Goal: Information Seeking & Learning: Learn about a topic

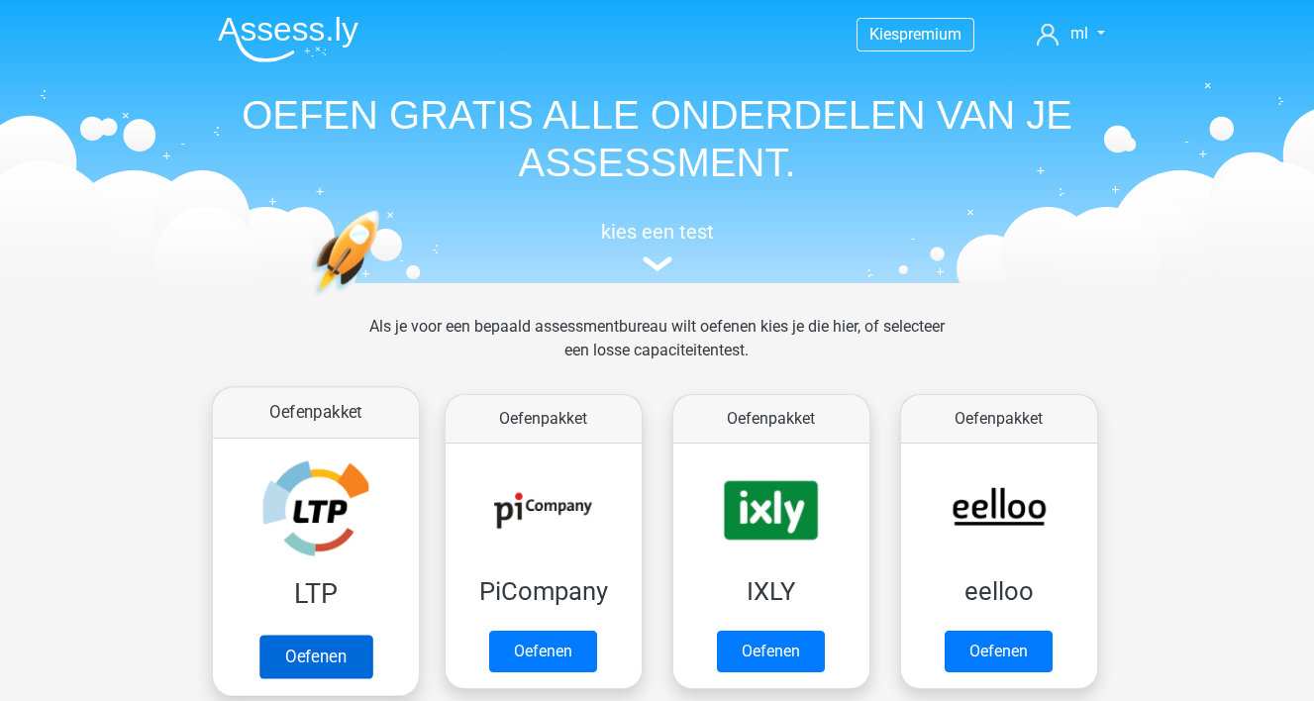
click at [298, 649] on link "Oefenen" at bounding box center [314, 657] width 113 height 44
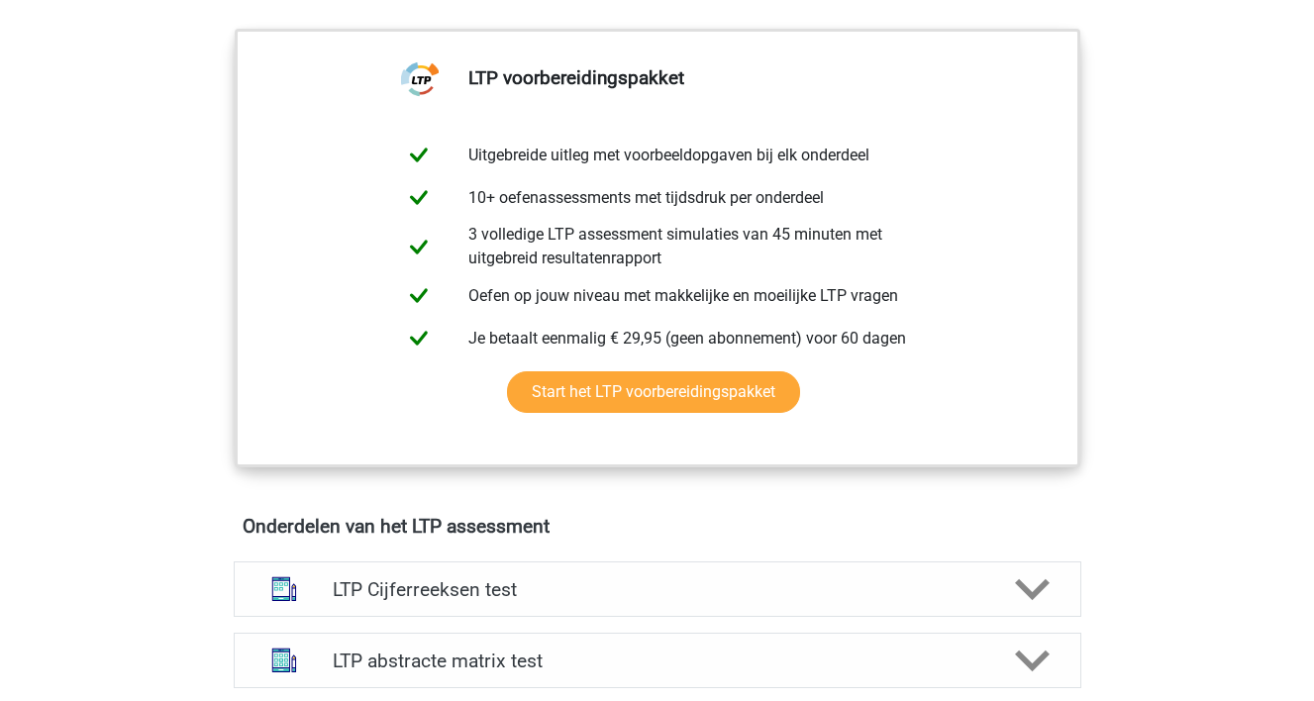
scroll to position [793, 0]
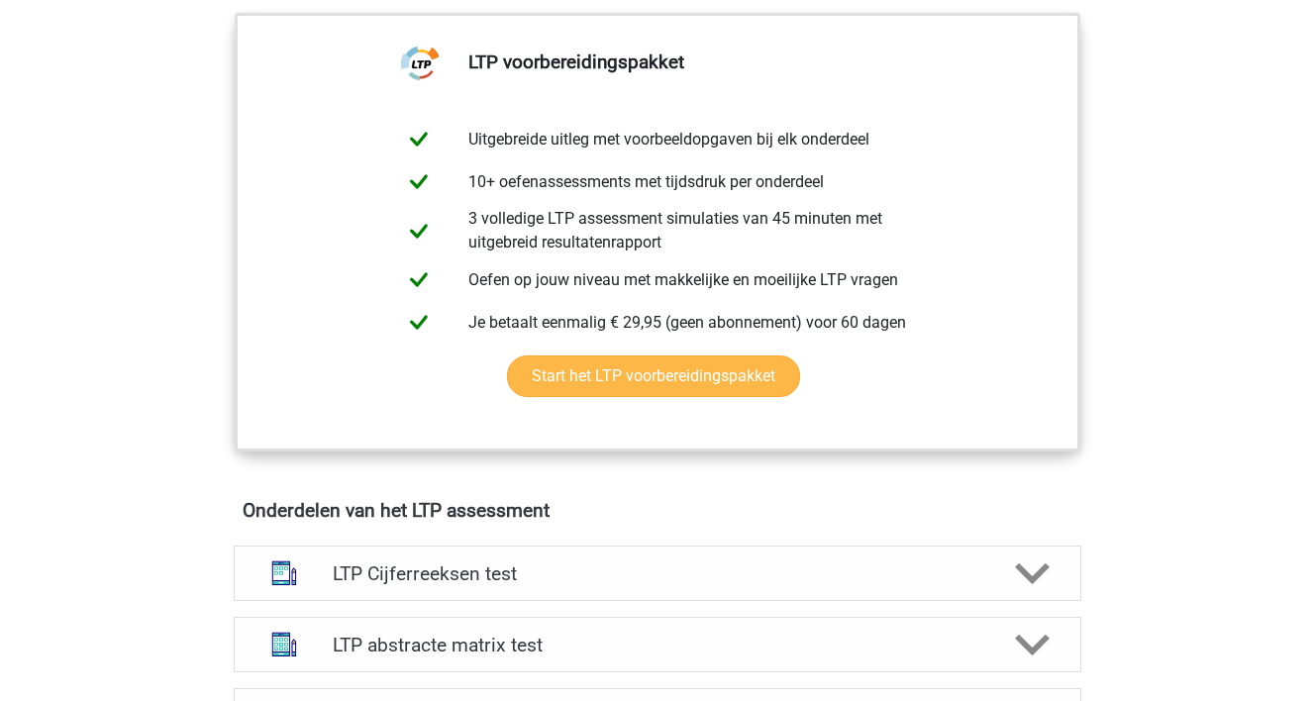
click at [604, 382] on link "Start het LTP voorbereidingspakket" at bounding box center [653, 376] width 293 height 42
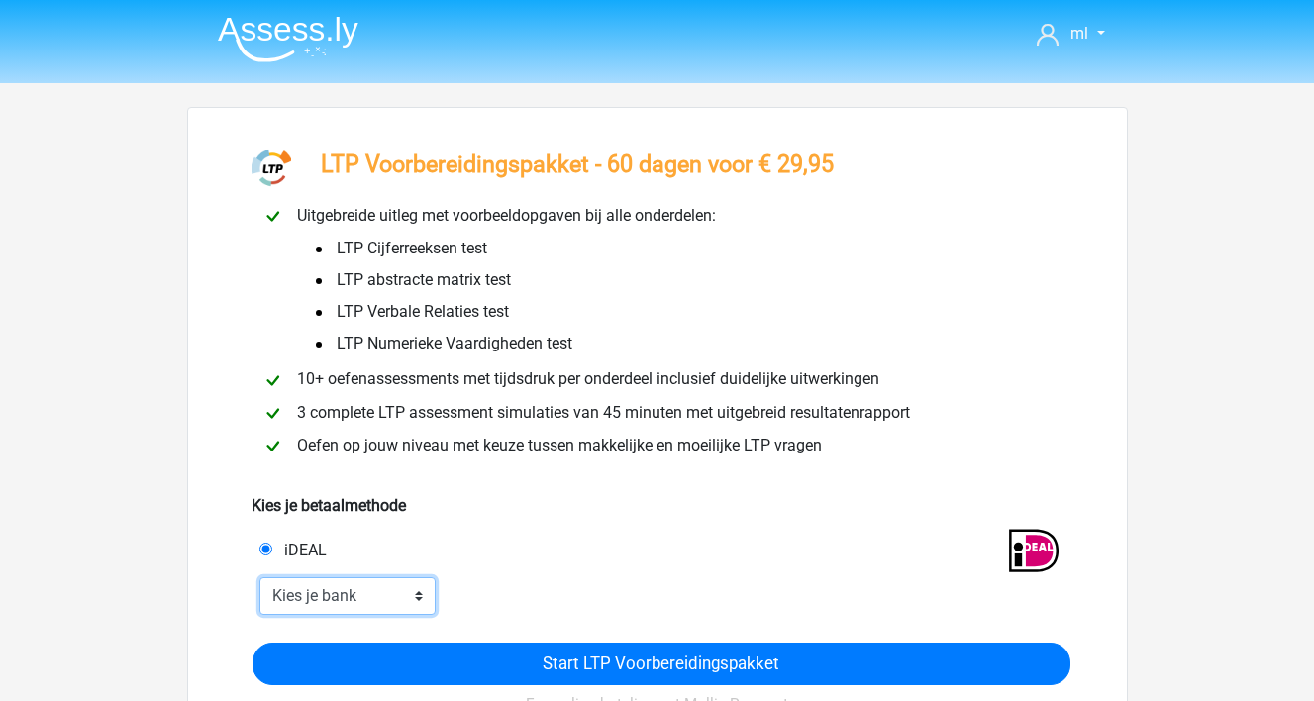
select select "ideal_RABONL2U"
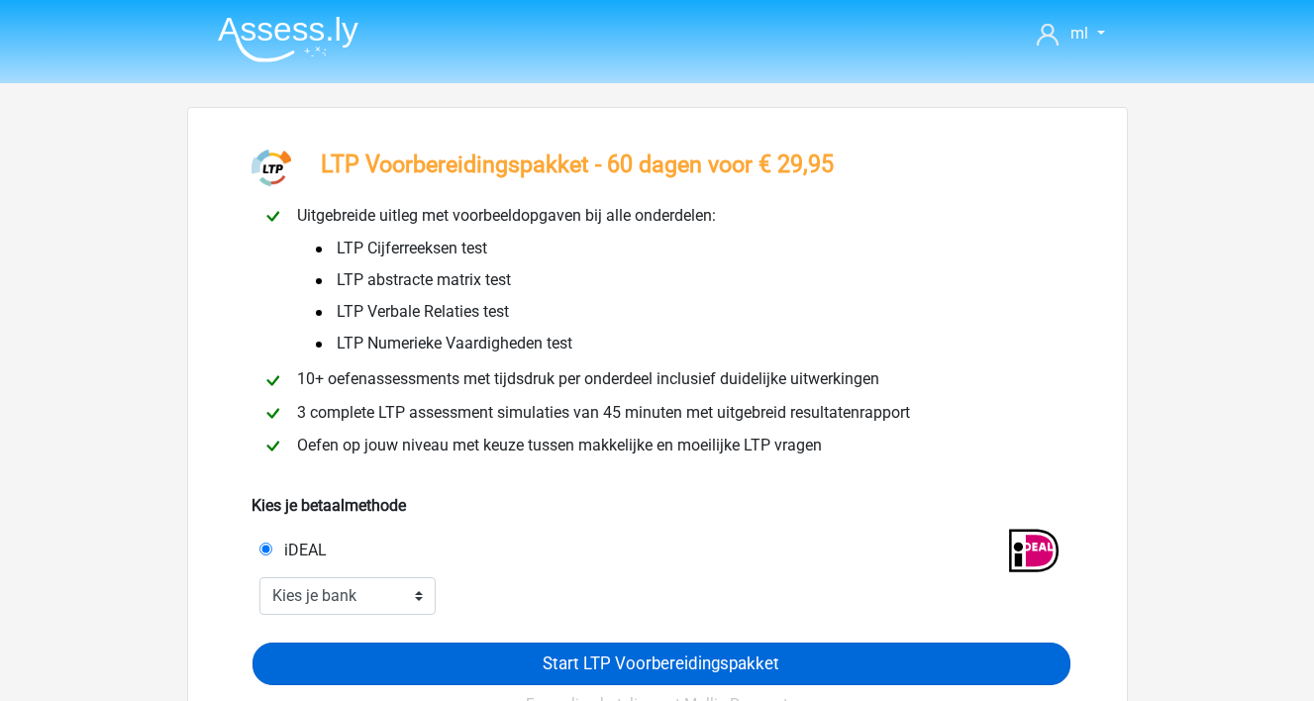
click at [413, 668] on input "Start LTP Voorbereidingspakket" at bounding box center [661, 664] width 818 height 43
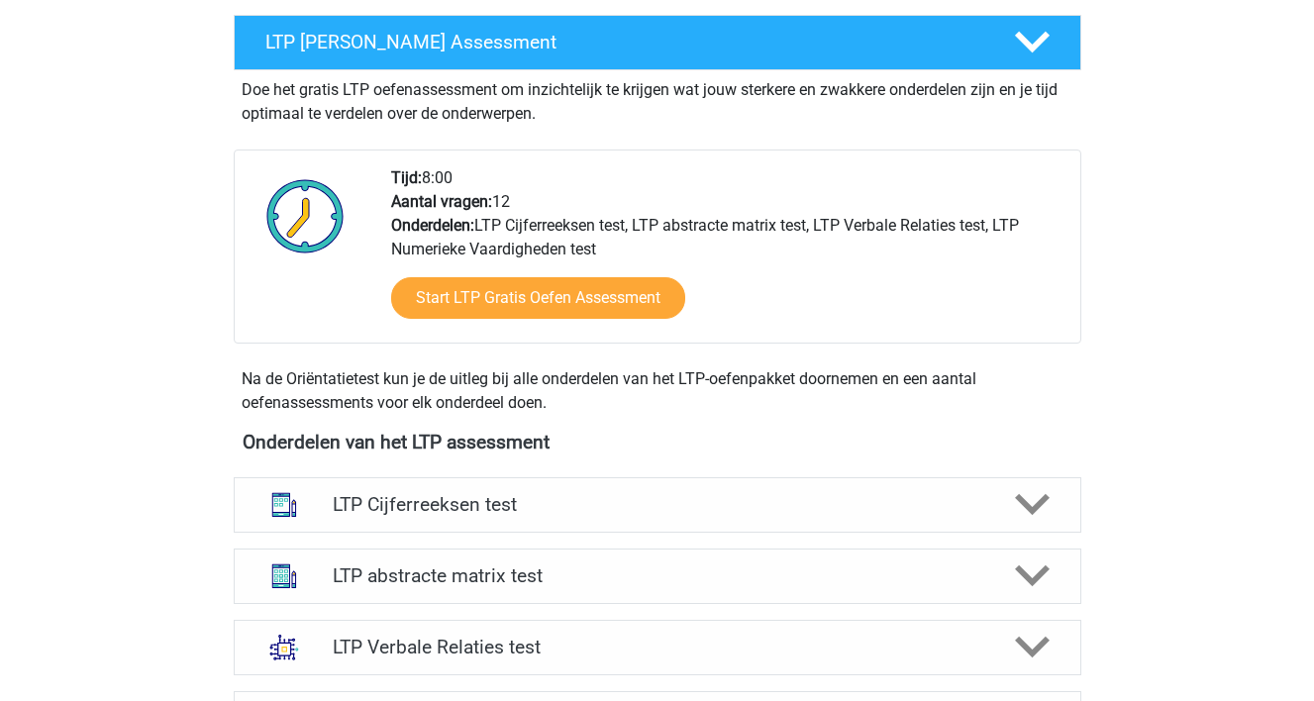
scroll to position [920, 0]
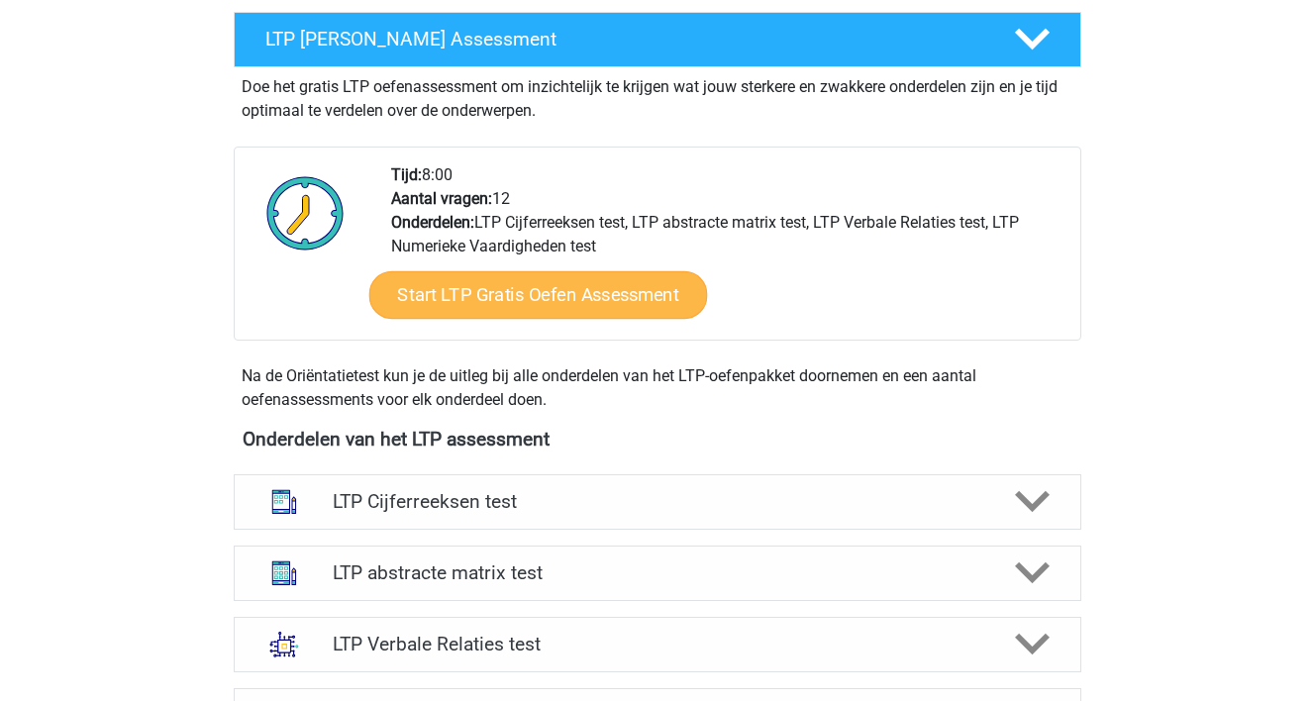
click at [584, 303] on link "Start LTP Gratis Oefen Assessment" at bounding box center [537, 295] width 339 height 48
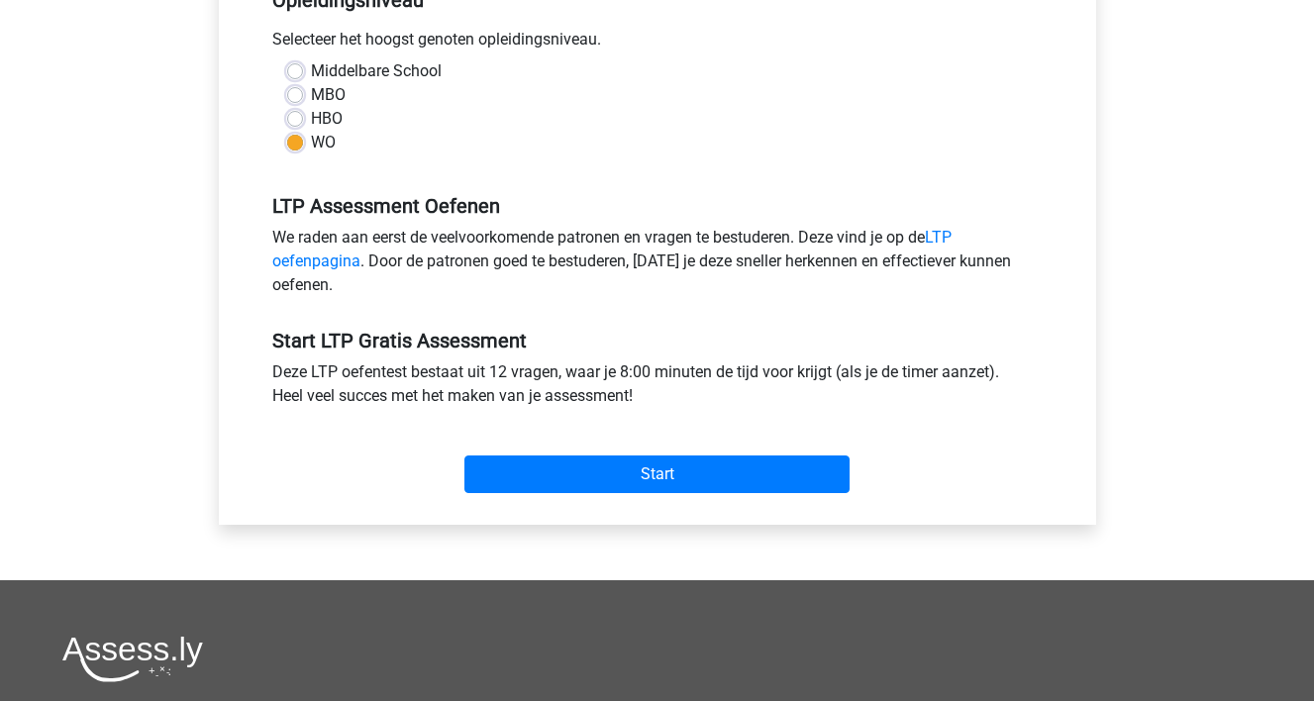
scroll to position [454, 0]
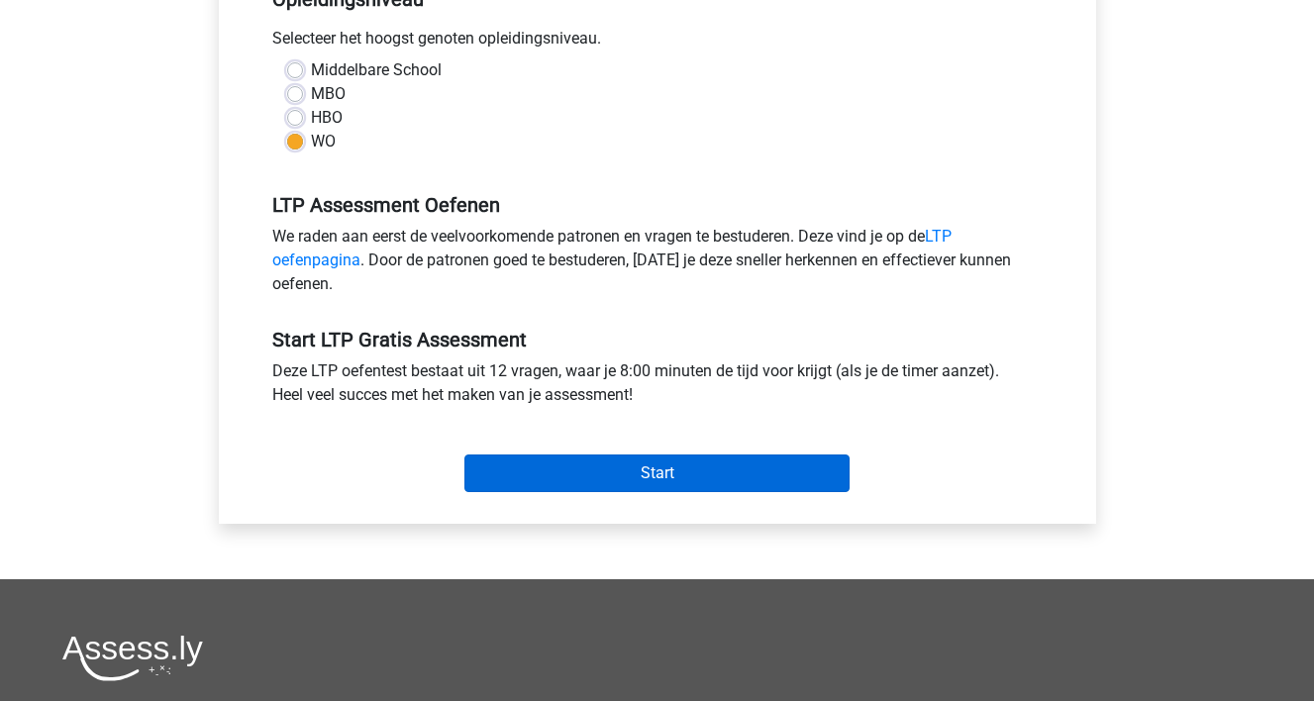
click at [557, 478] on input "Start" at bounding box center [656, 473] width 385 height 38
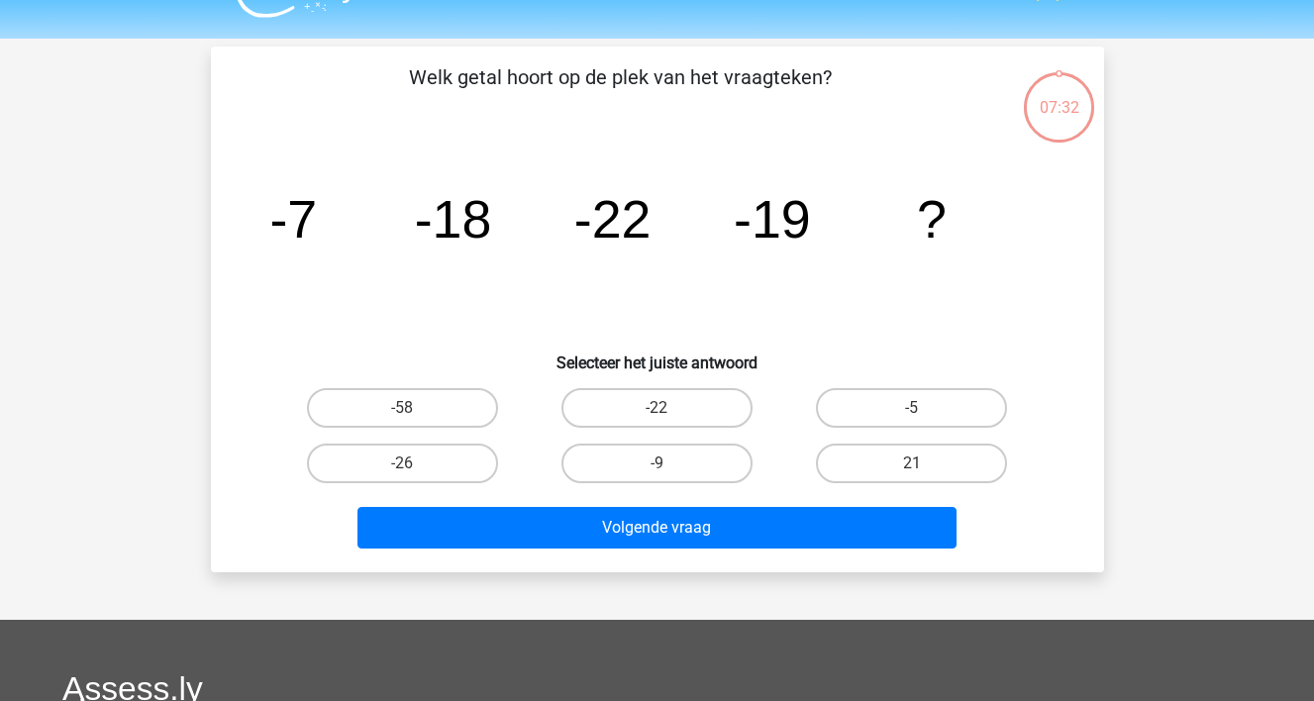
scroll to position [46, 0]
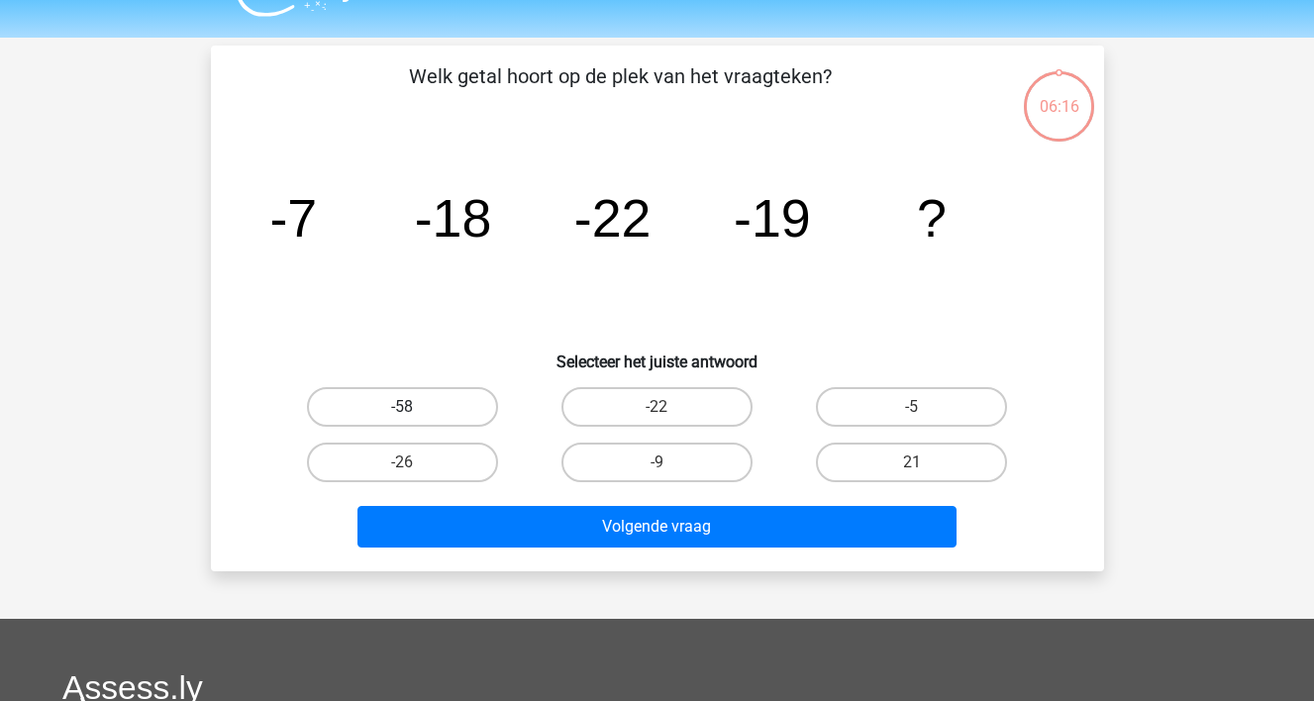
click at [472, 408] on label "-58" at bounding box center [402, 407] width 191 height 40
click at [415, 408] on input "-58" at bounding box center [408, 413] width 13 height 13
radio input "true"
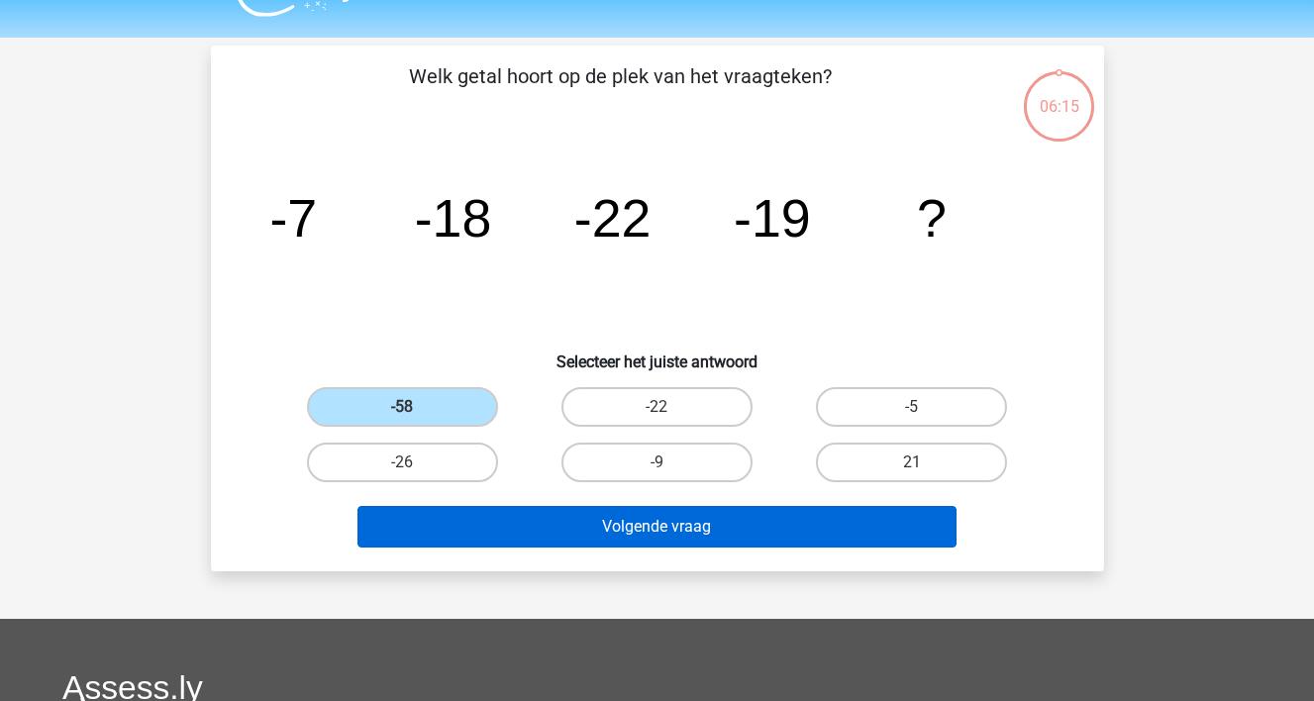
click at [502, 527] on button "Volgende vraag" at bounding box center [656, 527] width 599 height 42
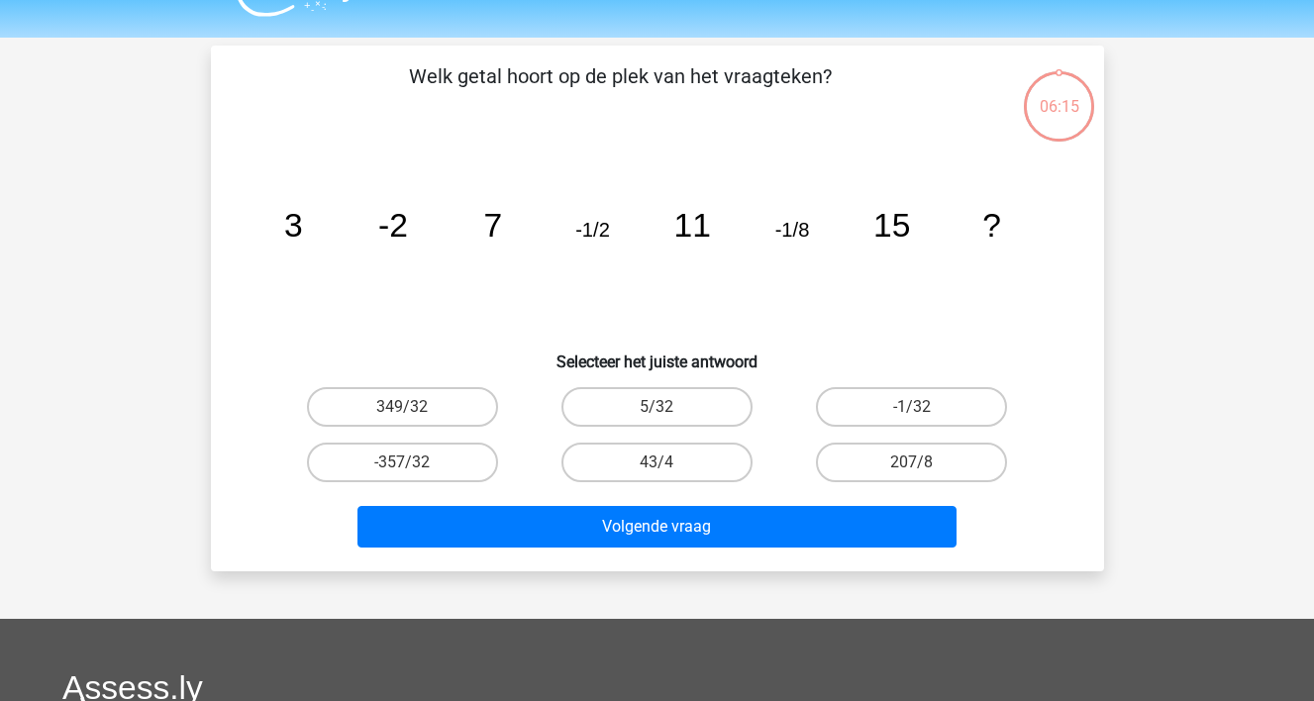
scroll to position [91, 0]
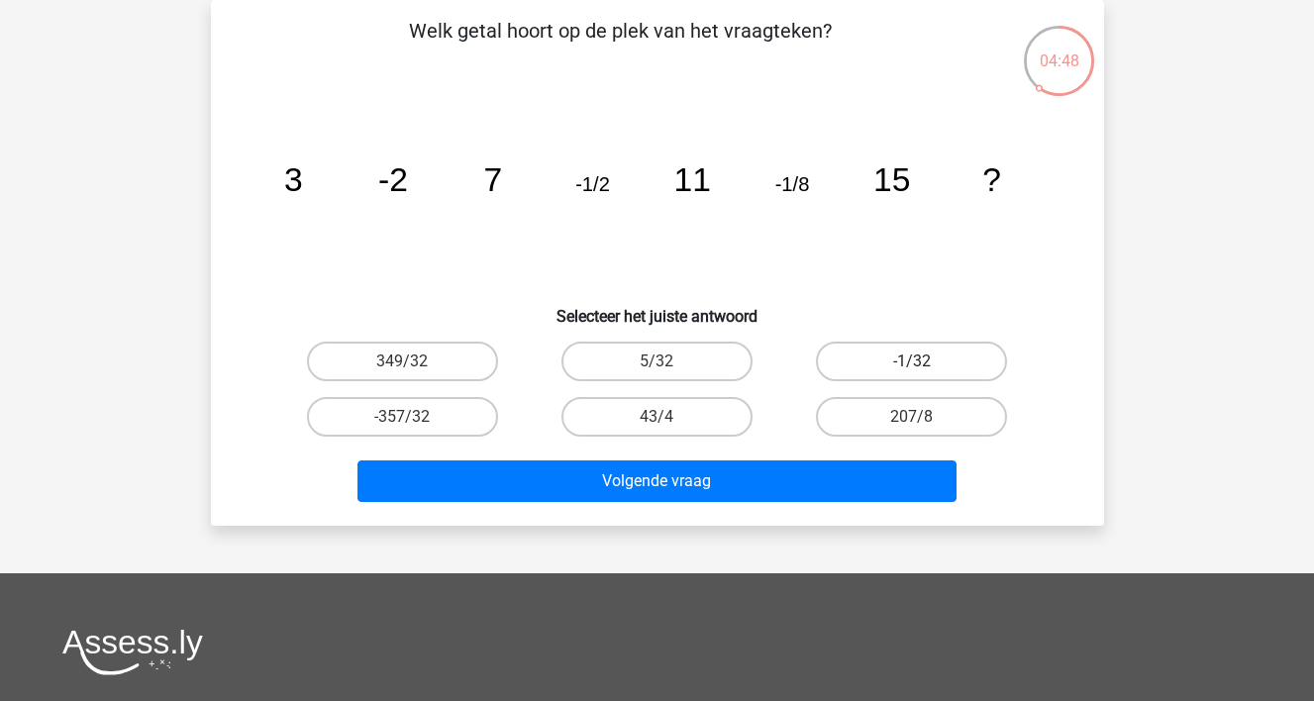
click at [839, 354] on label "-1/32" at bounding box center [911, 362] width 191 height 40
click at [912, 361] on input "-1/32" at bounding box center [918, 367] width 13 height 13
radio input "true"
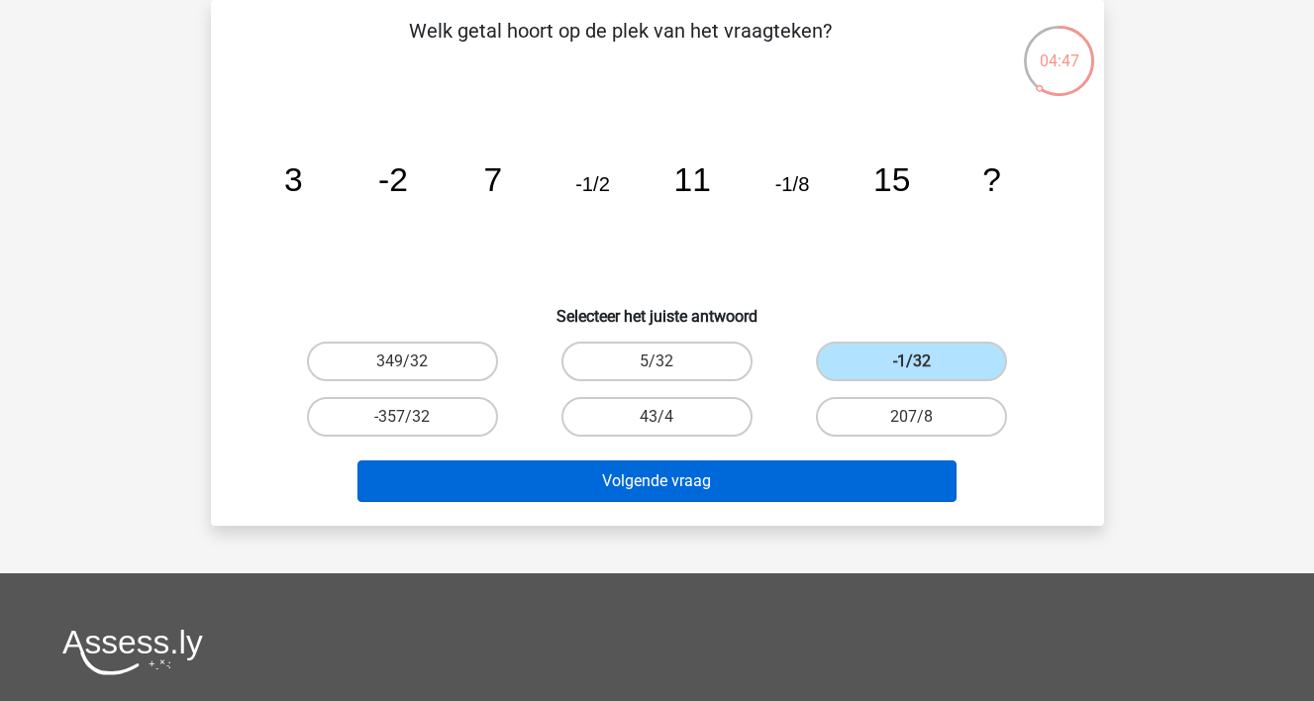
click at [695, 491] on button "Volgende vraag" at bounding box center [656, 481] width 599 height 42
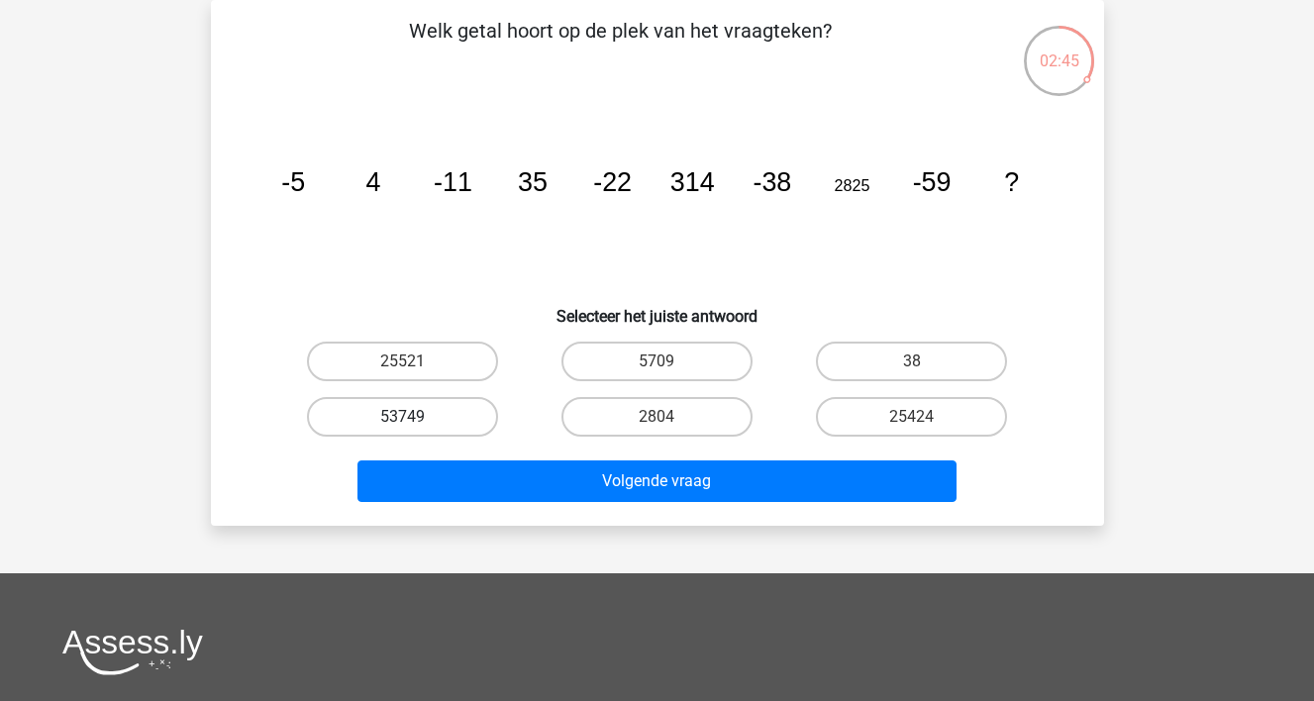
click at [460, 403] on label "53749" at bounding box center [402, 417] width 191 height 40
click at [415, 417] on input "53749" at bounding box center [408, 423] width 13 height 13
radio input "true"
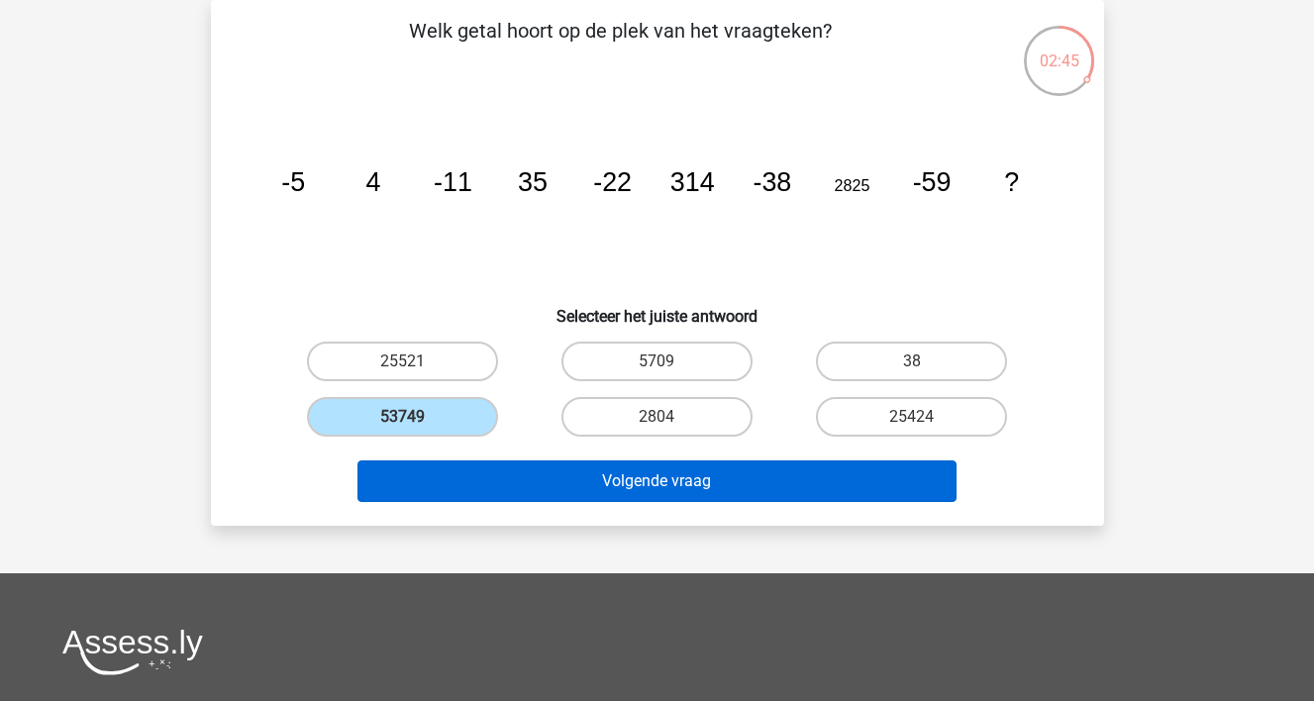
click at [448, 493] on button "Volgende vraag" at bounding box center [656, 481] width 599 height 42
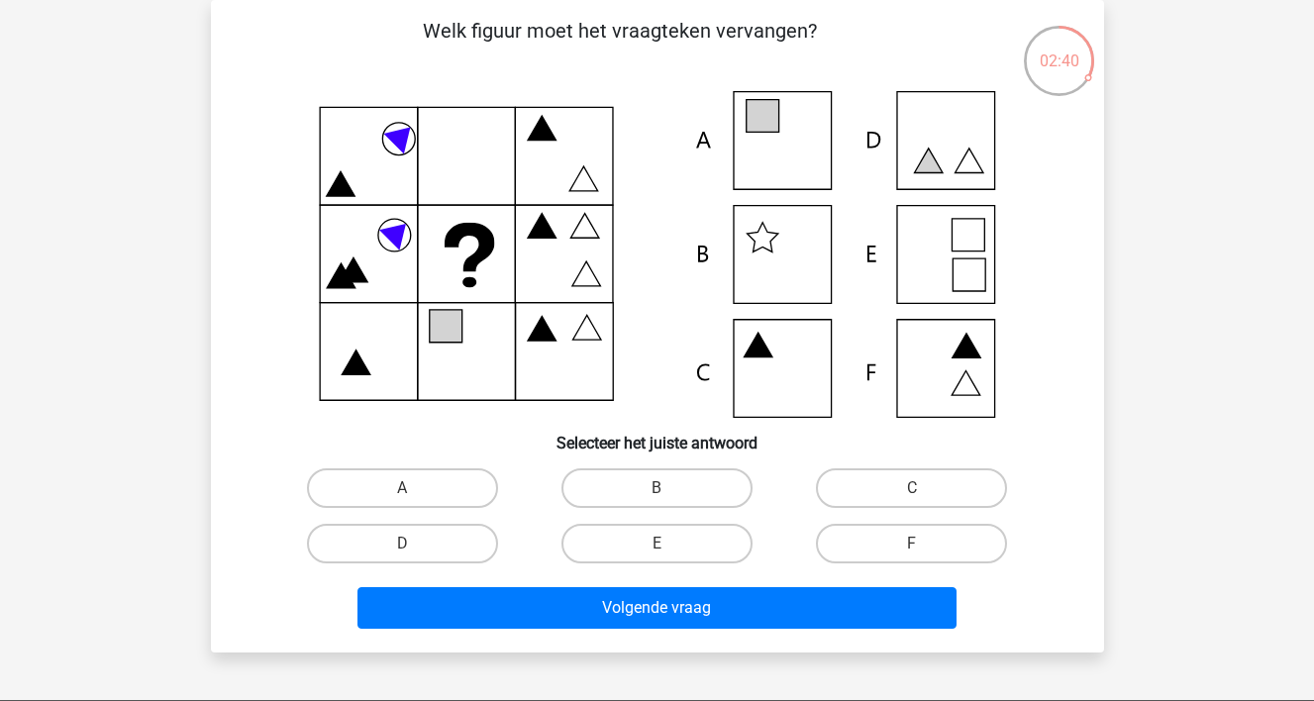
click at [769, 156] on icon at bounding box center [657, 254] width 798 height 327
click at [456, 496] on label "A" at bounding box center [402, 488] width 191 height 40
click at [415, 496] on input "A" at bounding box center [408, 494] width 13 height 13
radio input "true"
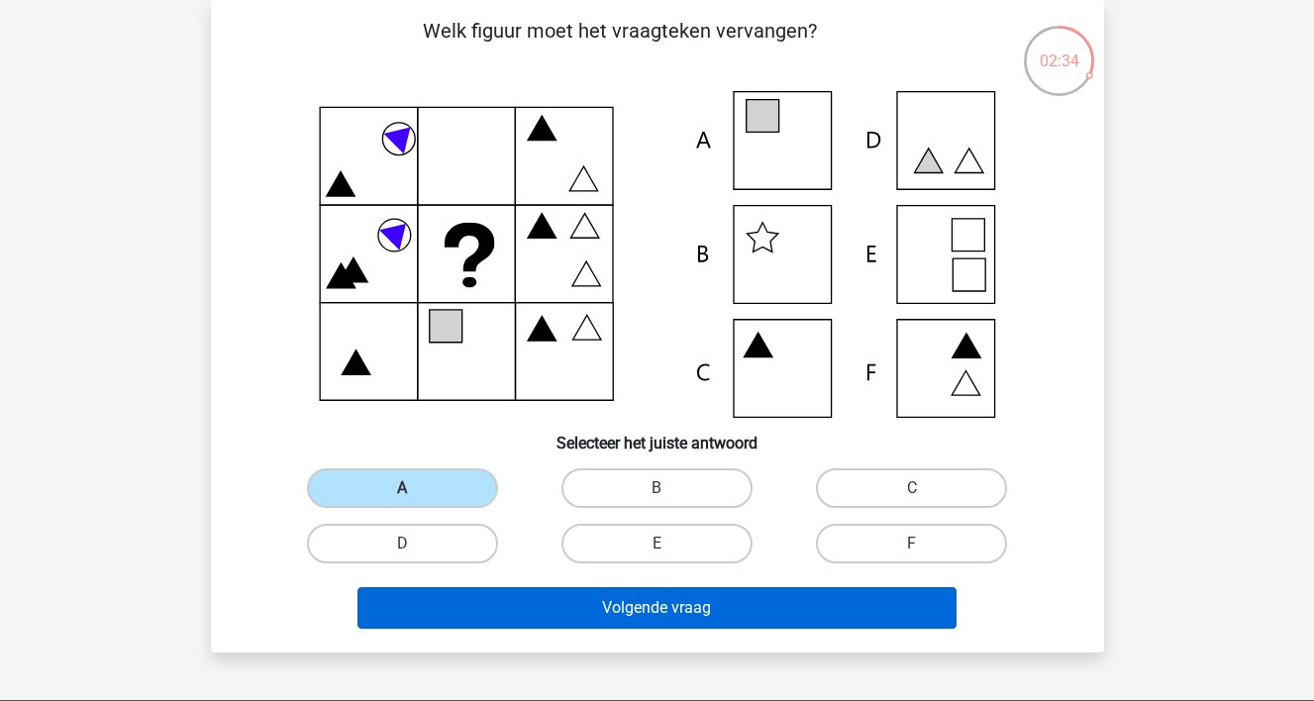
click at [505, 608] on button "Volgende vraag" at bounding box center [656, 608] width 599 height 42
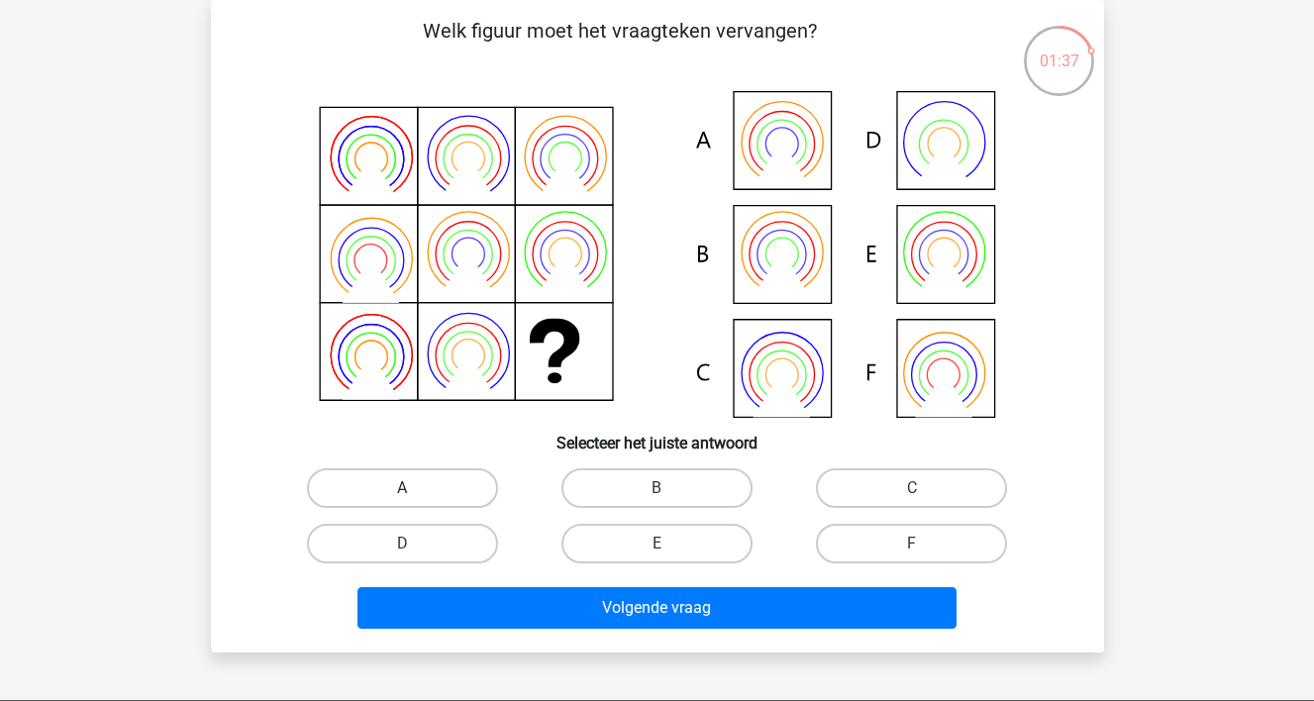
click at [425, 487] on label "A" at bounding box center [402, 488] width 191 height 40
click at [415, 488] on input "A" at bounding box center [408, 494] width 13 height 13
radio input "true"
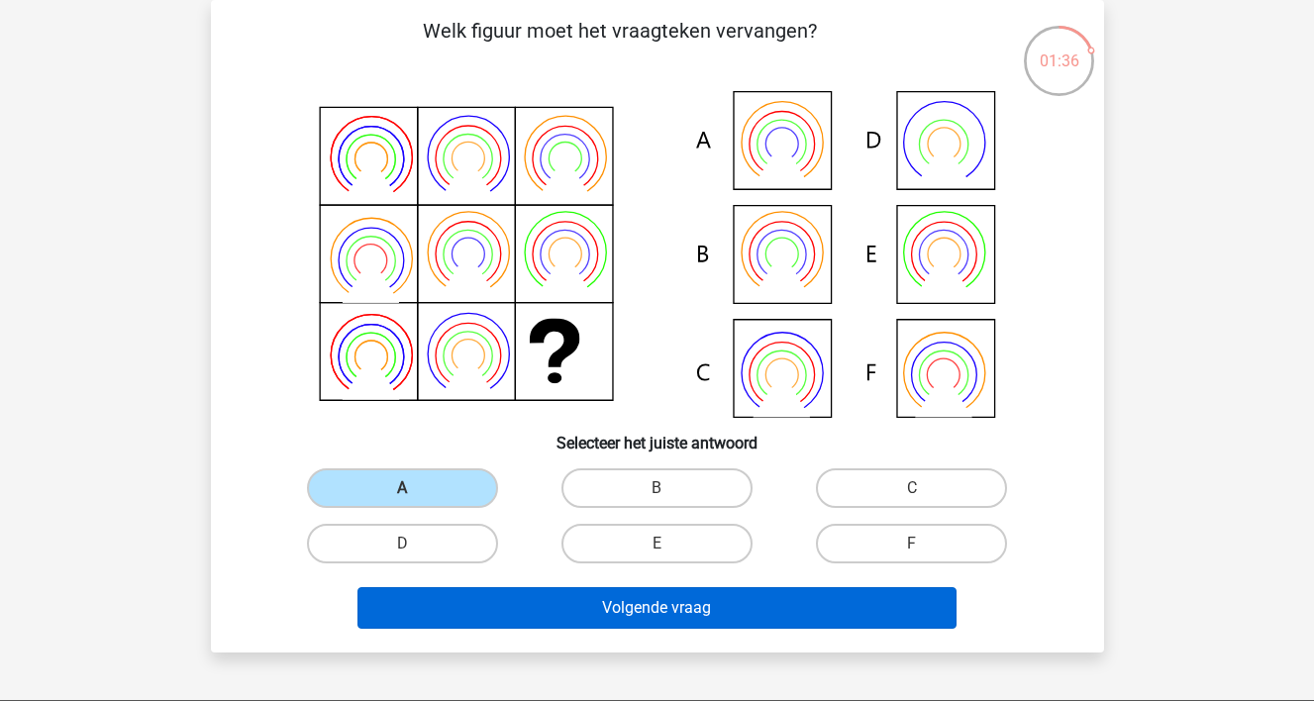
click at [445, 598] on button "Volgende vraag" at bounding box center [656, 608] width 599 height 42
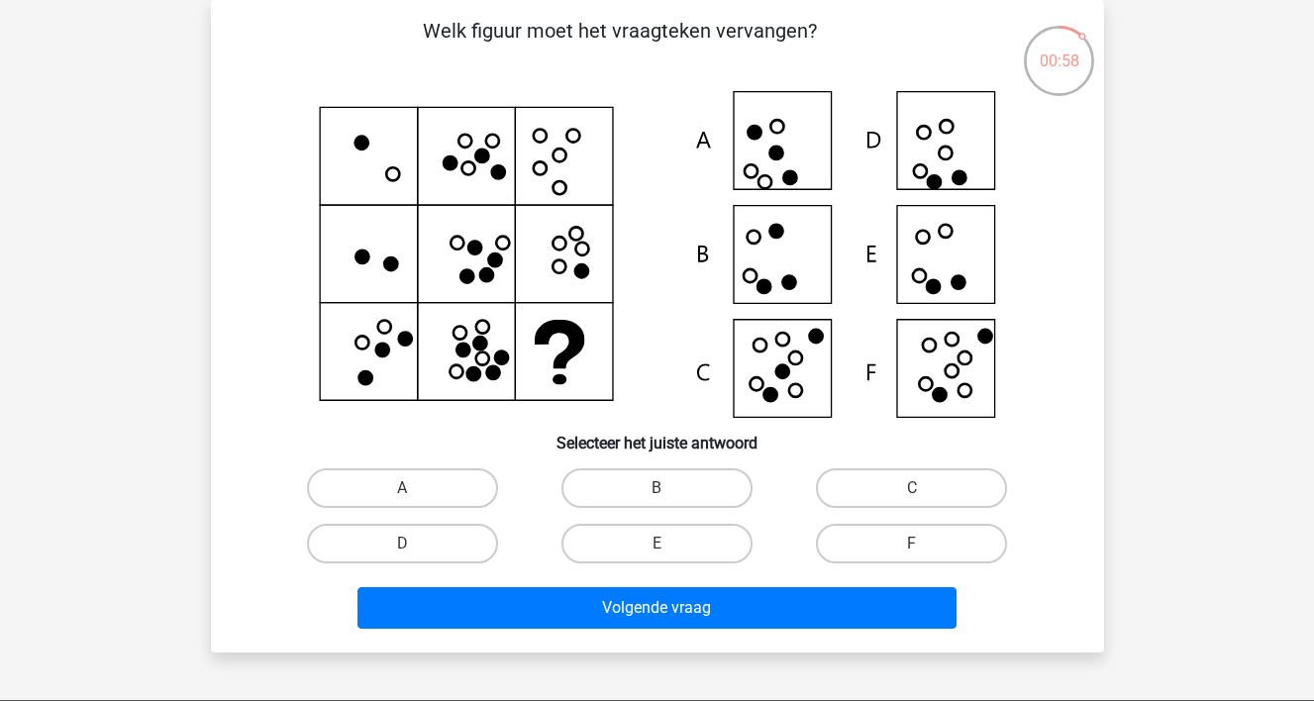
click at [905, 373] on icon at bounding box center [657, 254] width 798 height 327
click at [862, 547] on label "F" at bounding box center [911, 544] width 191 height 40
click at [912, 547] on input "F" at bounding box center [918, 550] width 13 height 13
radio input "true"
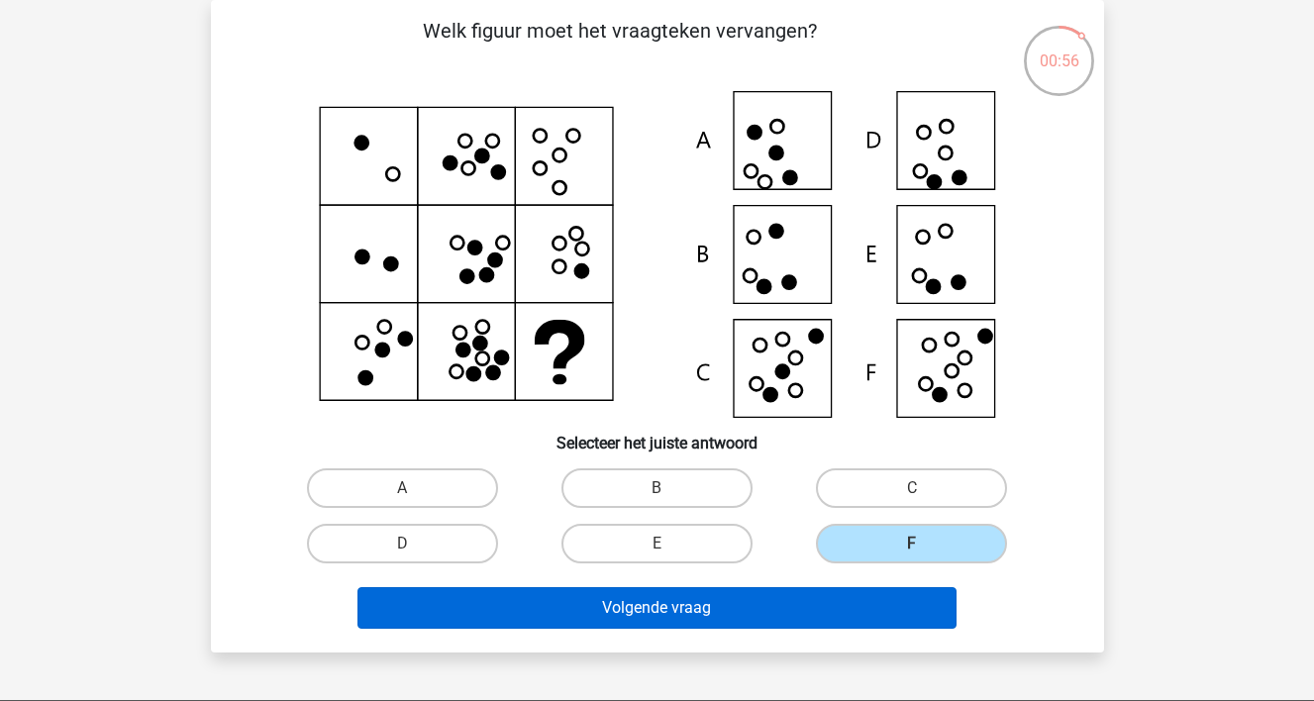
click at [808, 607] on button "Volgende vraag" at bounding box center [656, 608] width 599 height 42
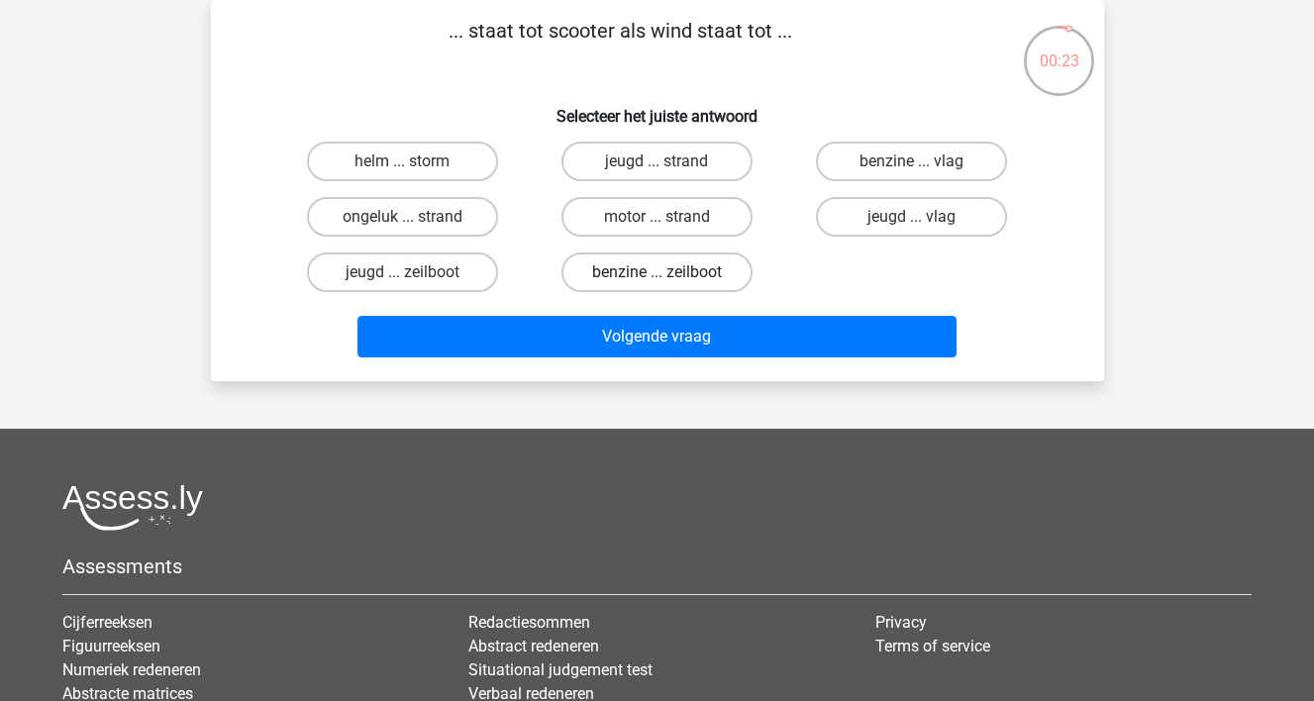
click at [592, 278] on label "benzine ... zeilboot" at bounding box center [656, 272] width 191 height 40
click at [656, 278] on input "benzine ... zeilboot" at bounding box center [662, 278] width 13 height 13
radio input "true"
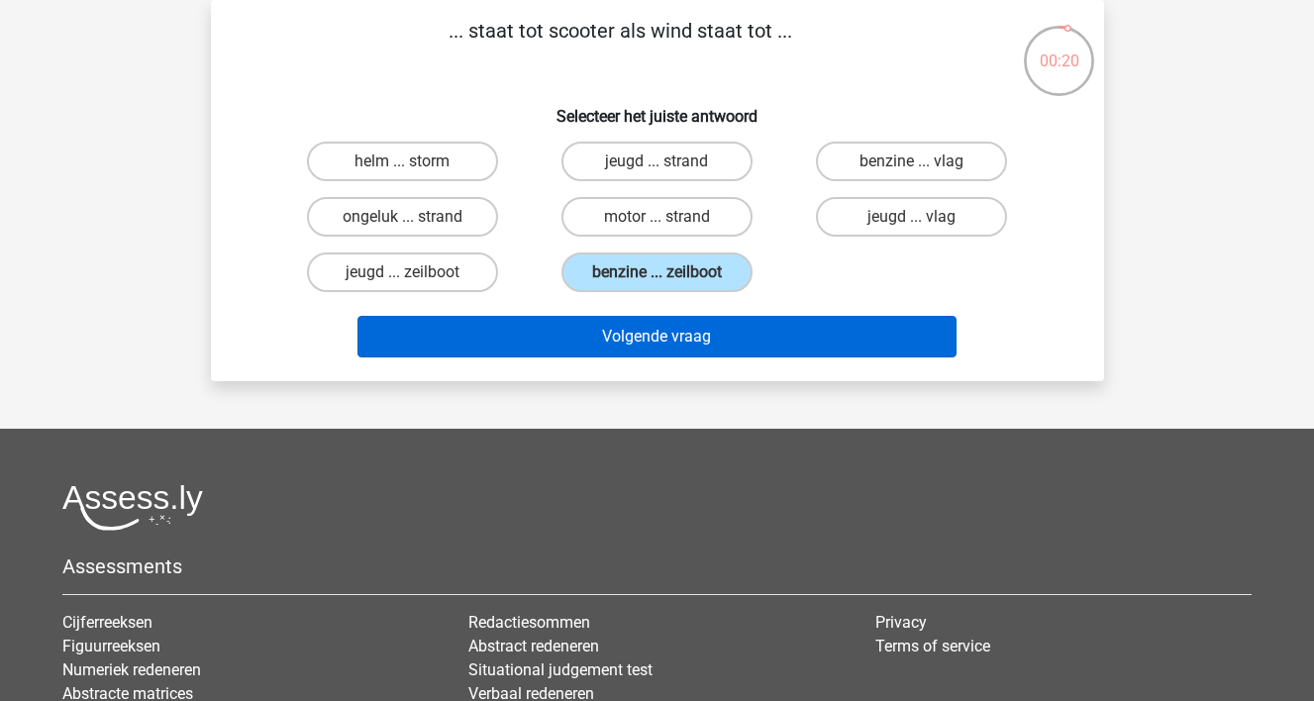
click at [598, 334] on button "Volgende vraag" at bounding box center [656, 337] width 599 height 42
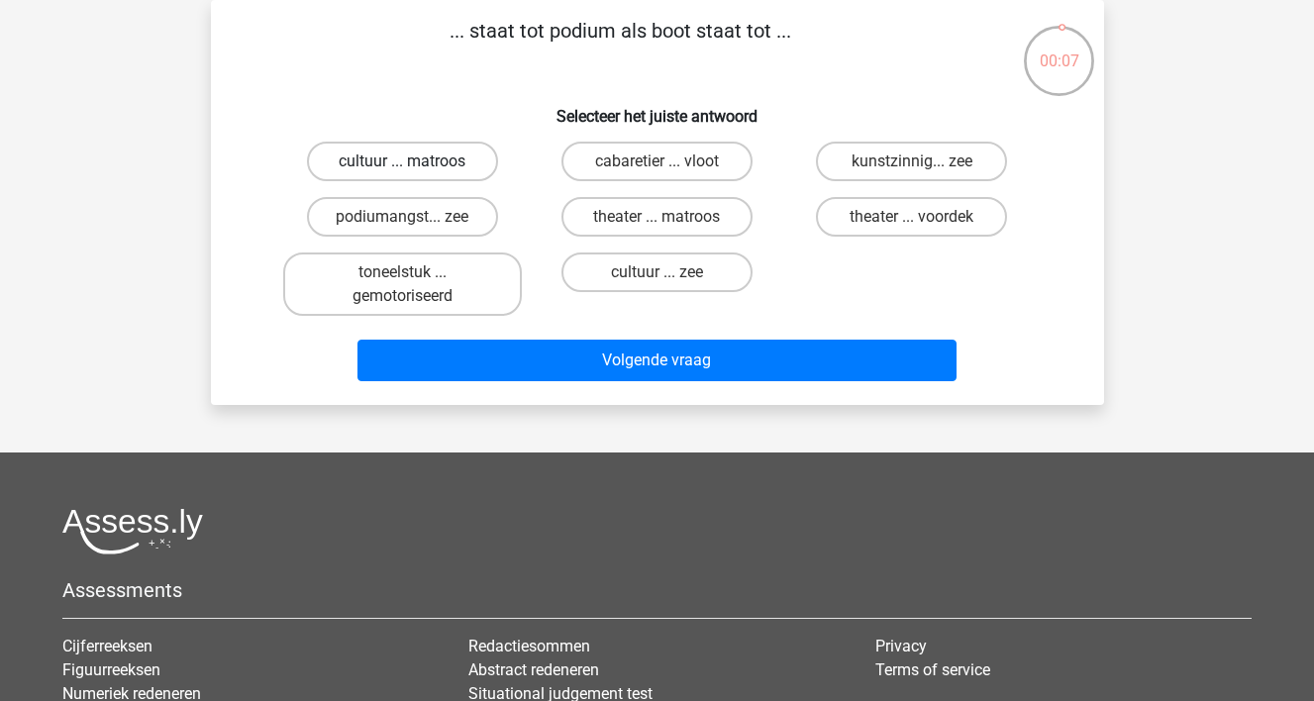
click at [464, 170] on label "cultuur ... matroos" at bounding box center [402, 162] width 191 height 40
click at [415, 170] on input "cultuur ... matroos" at bounding box center [408, 167] width 13 height 13
radio input "true"
click at [485, 322] on div "toneelstuk ... gemotoriseerd" at bounding box center [402, 284] width 254 height 79
click at [616, 273] on label "cultuur ... zee" at bounding box center [656, 272] width 191 height 40
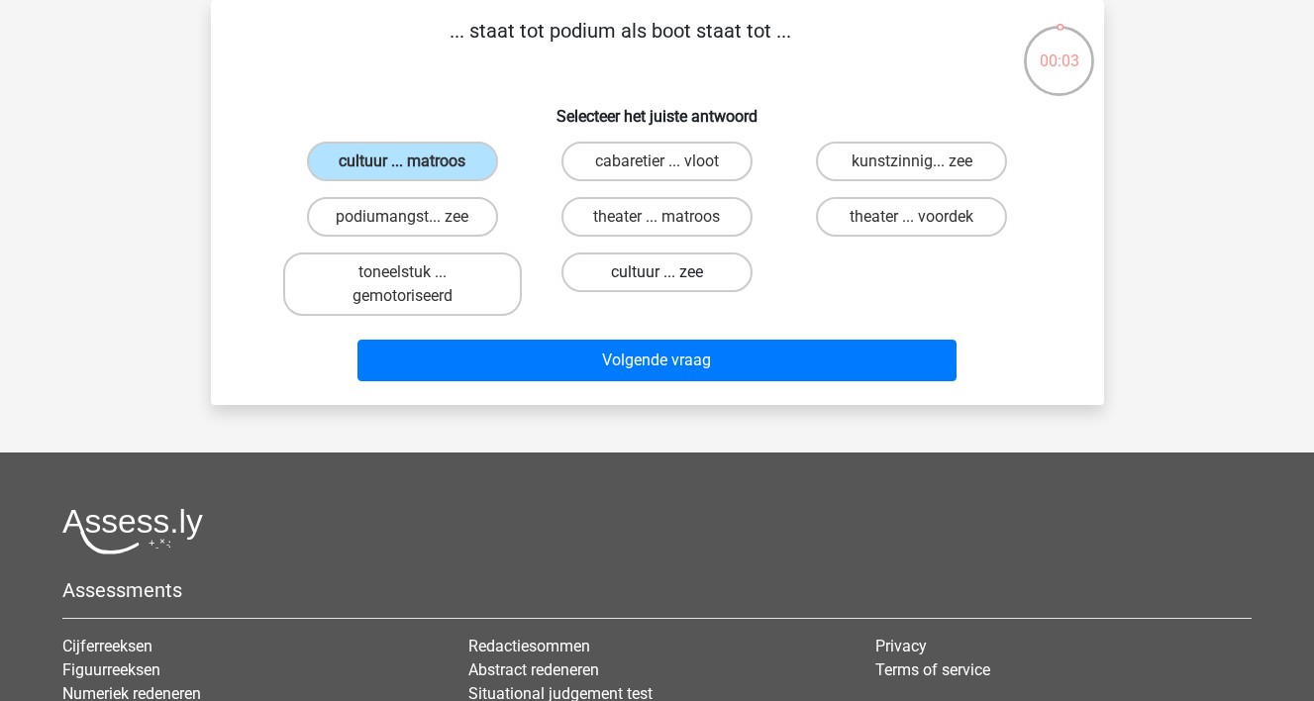
click at [656, 273] on input "cultuur ... zee" at bounding box center [662, 278] width 13 height 13
radio input "true"
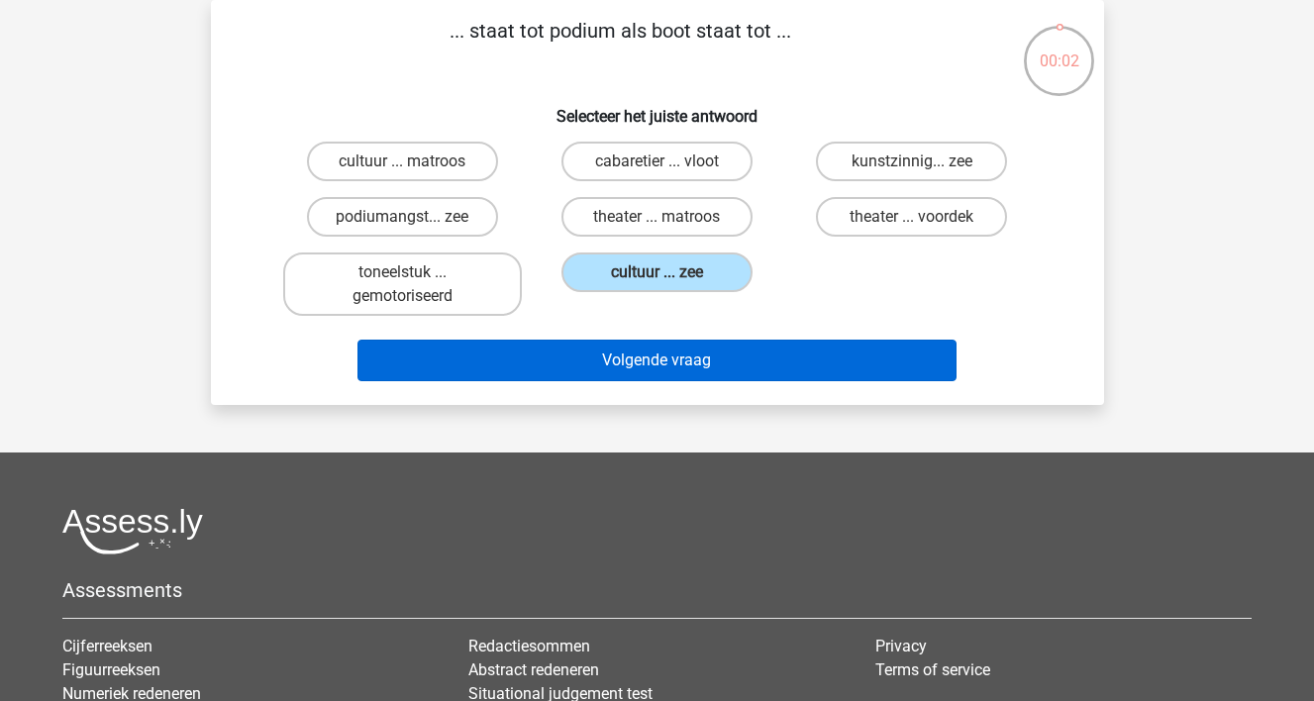
click at [584, 359] on button "Volgende vraag" at bounding box center [656, 361] width 599 height 42
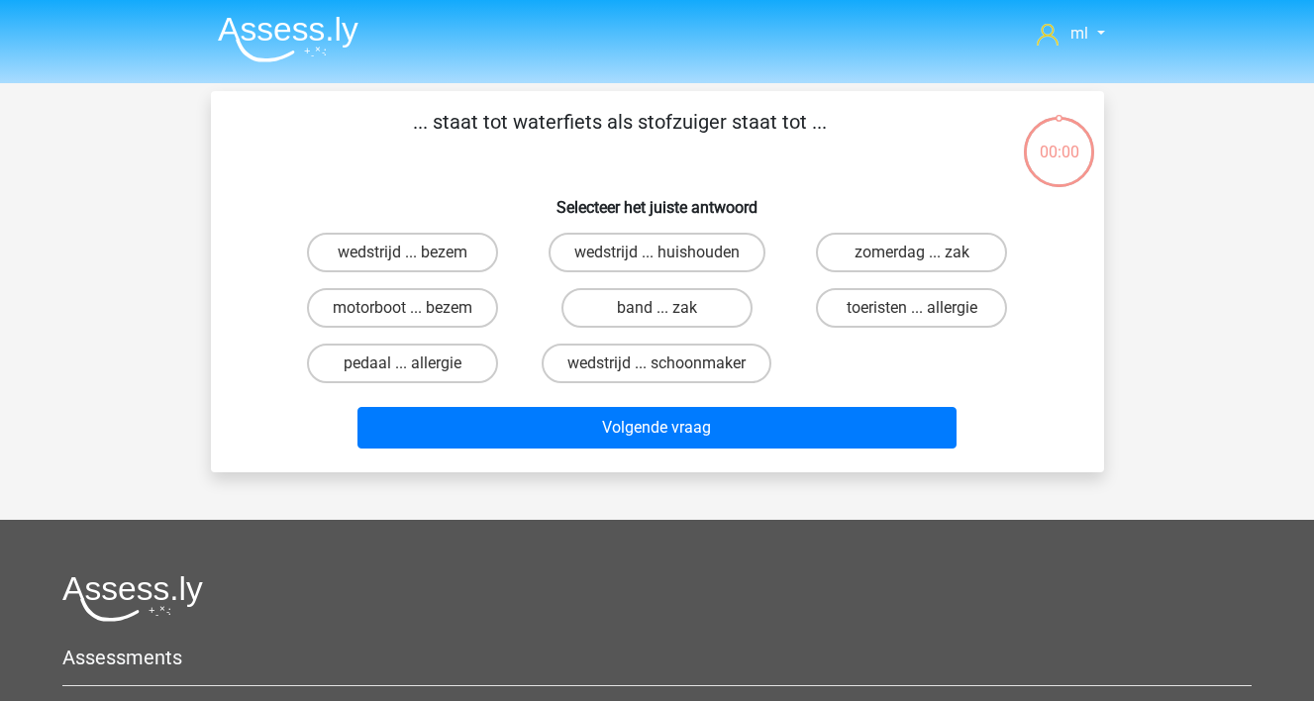
scroll to position [91, 0]
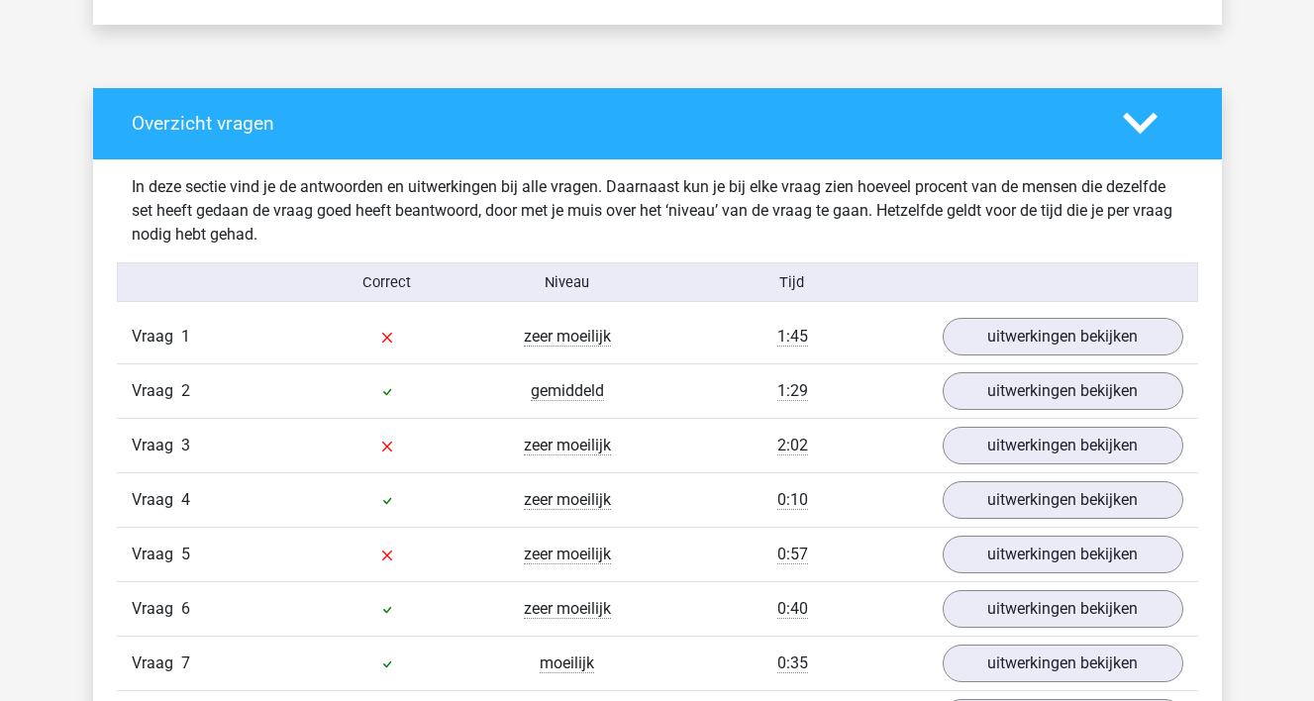
scroll to position [1499, 0]
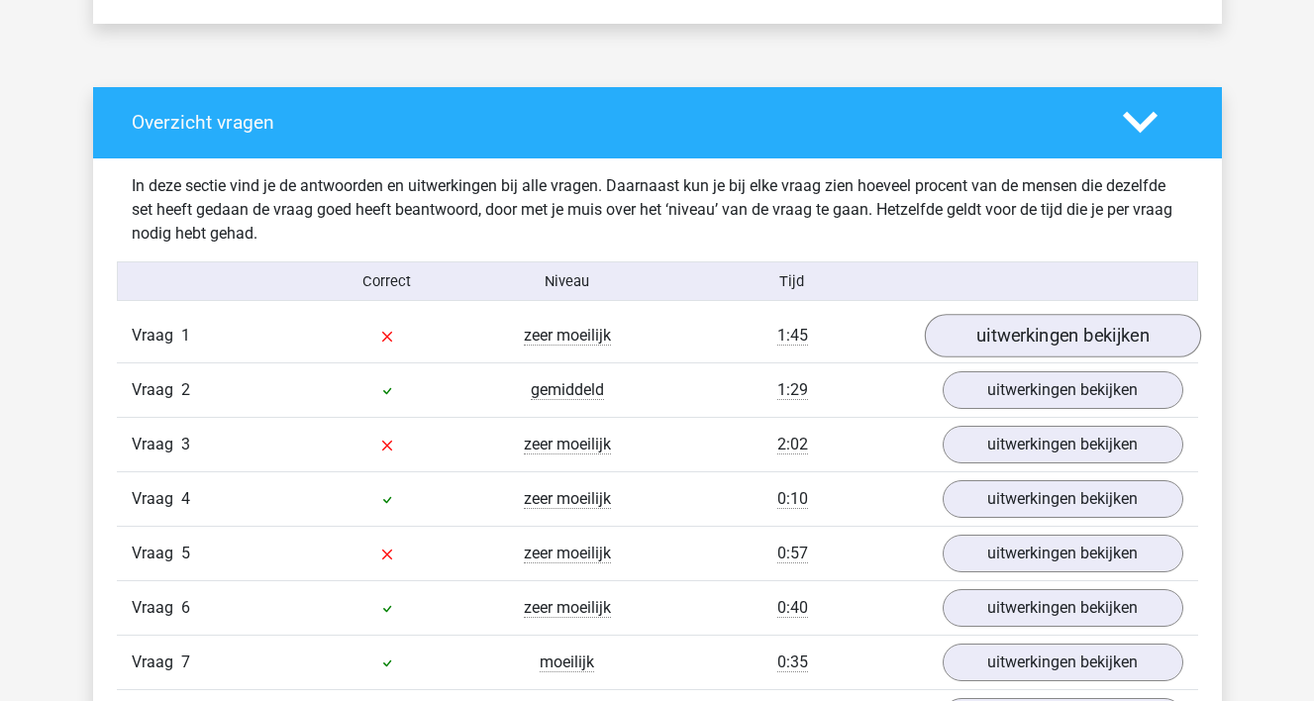
click at [1009, 335] on link "uitwerkingen bekijken" at bounding box center [1062, 336] width 276 height 44
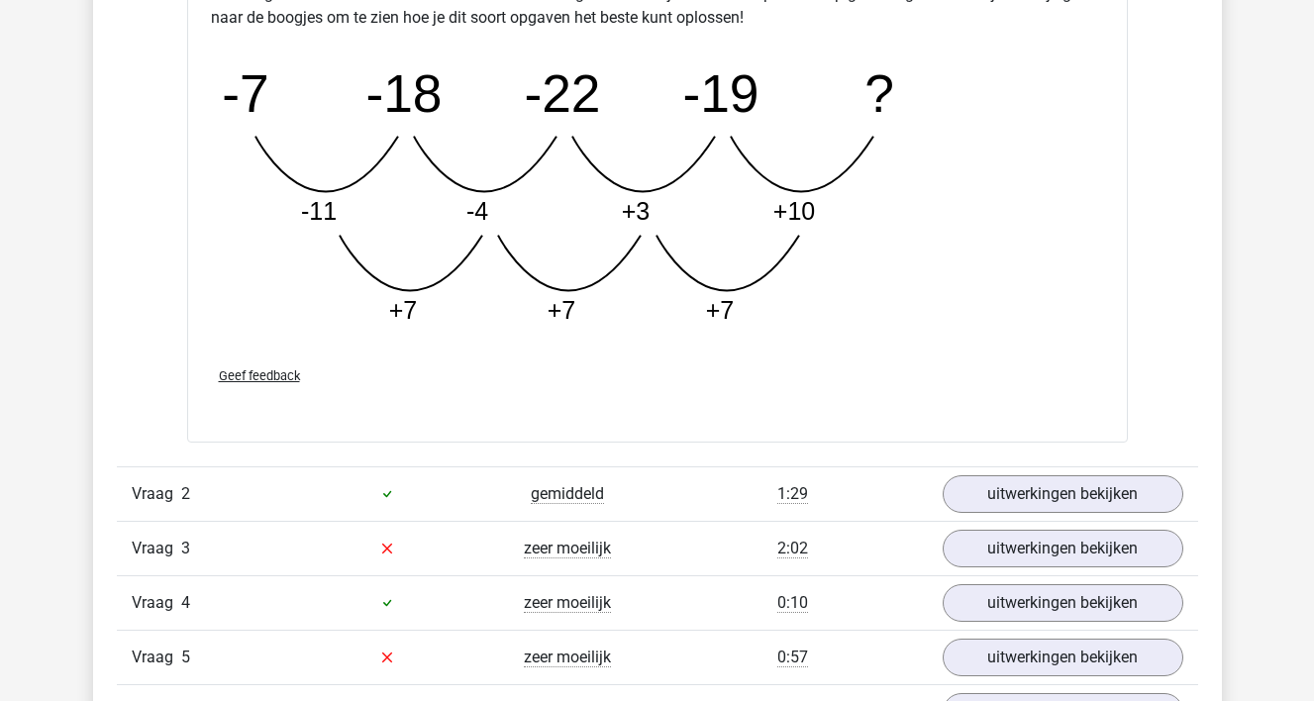
scroll to position [2408, 0]
click at [1087, 487] on link "uitwerkingen bekijken" at bounding box center [1062, 493] width 276 height 44
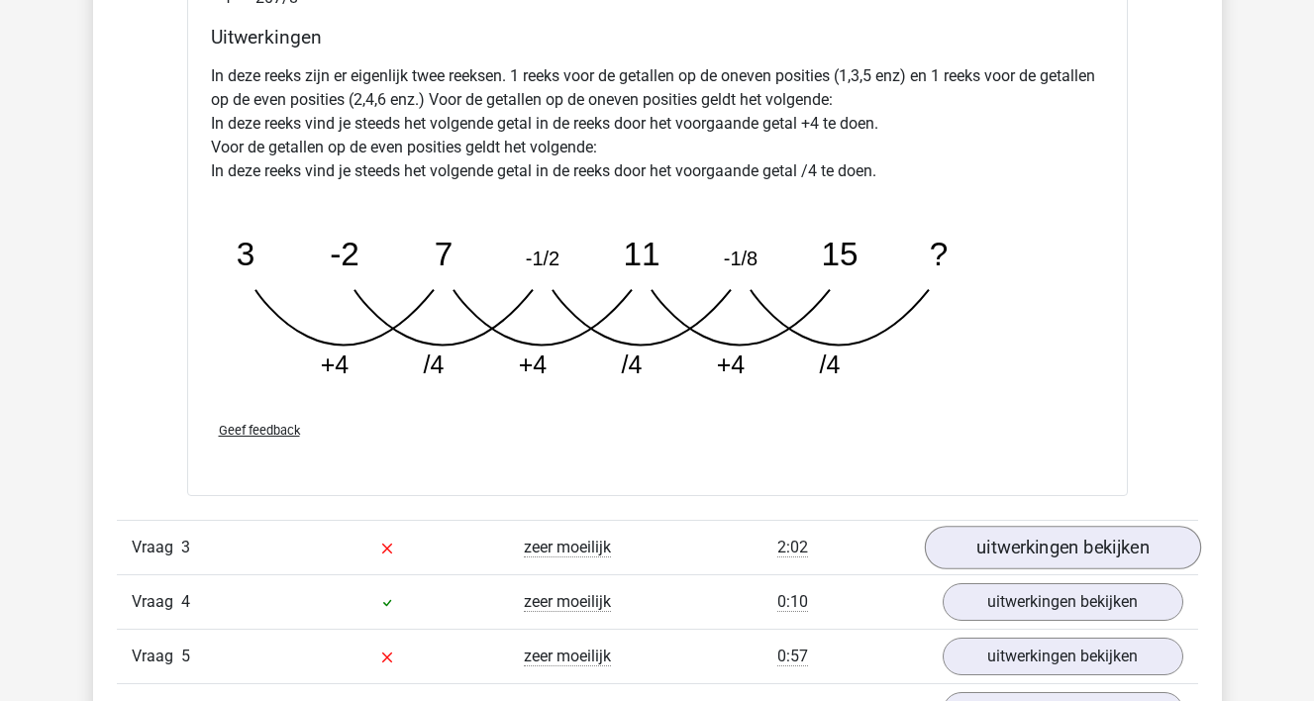
scroll to position [3374, 0]
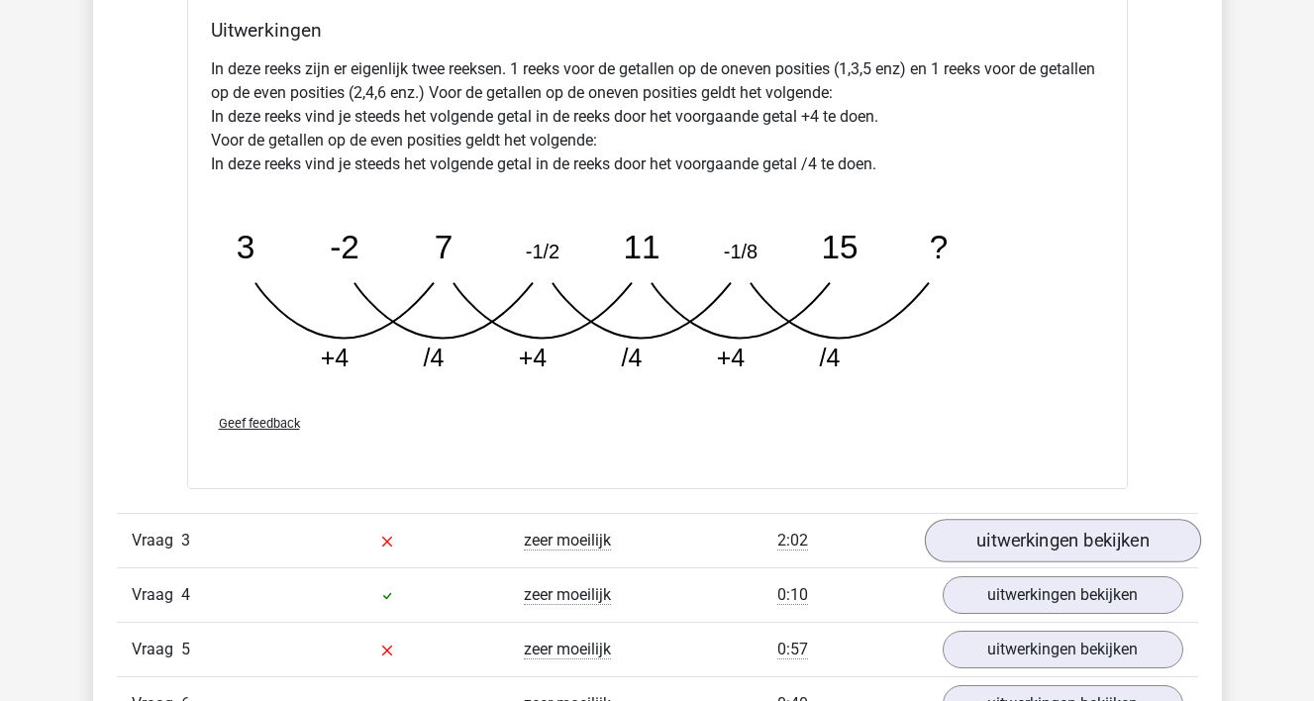
click at [1131, 548] on link "uitwerkingen bekijken" at bounding box center [1062, 541] width 276 height 44
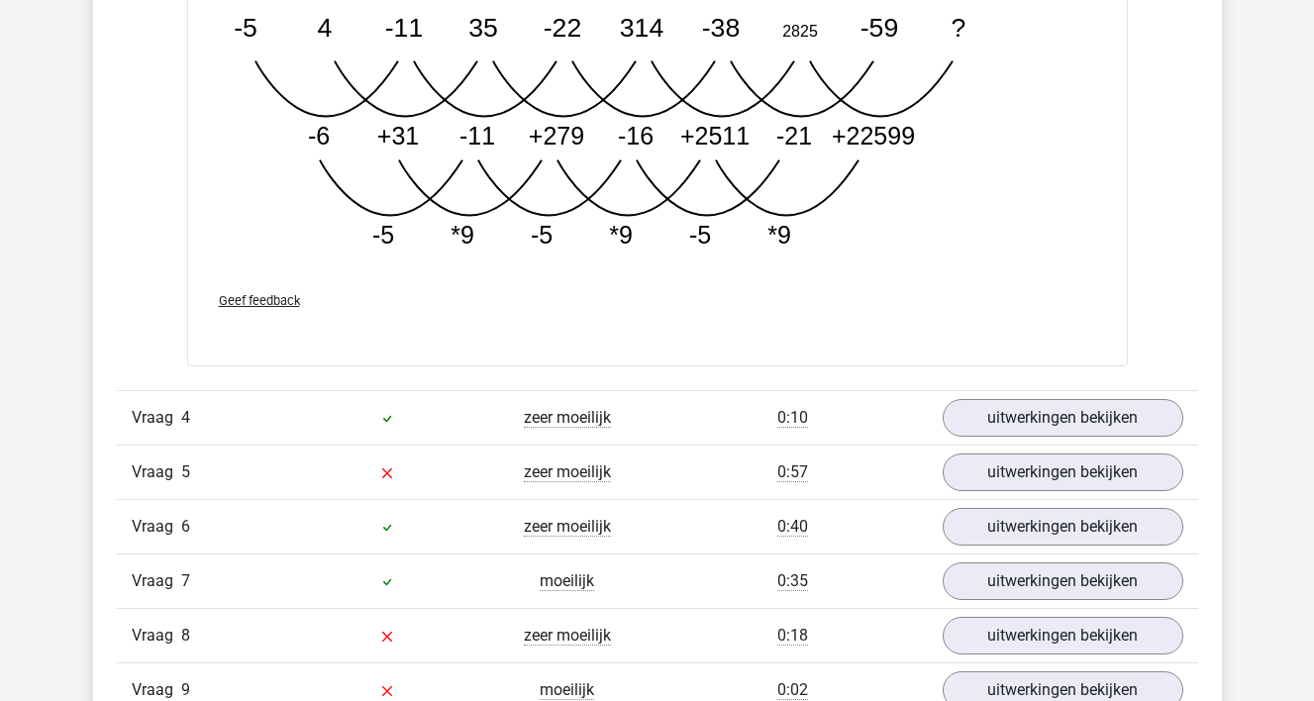
scroll to position [4688, 0]
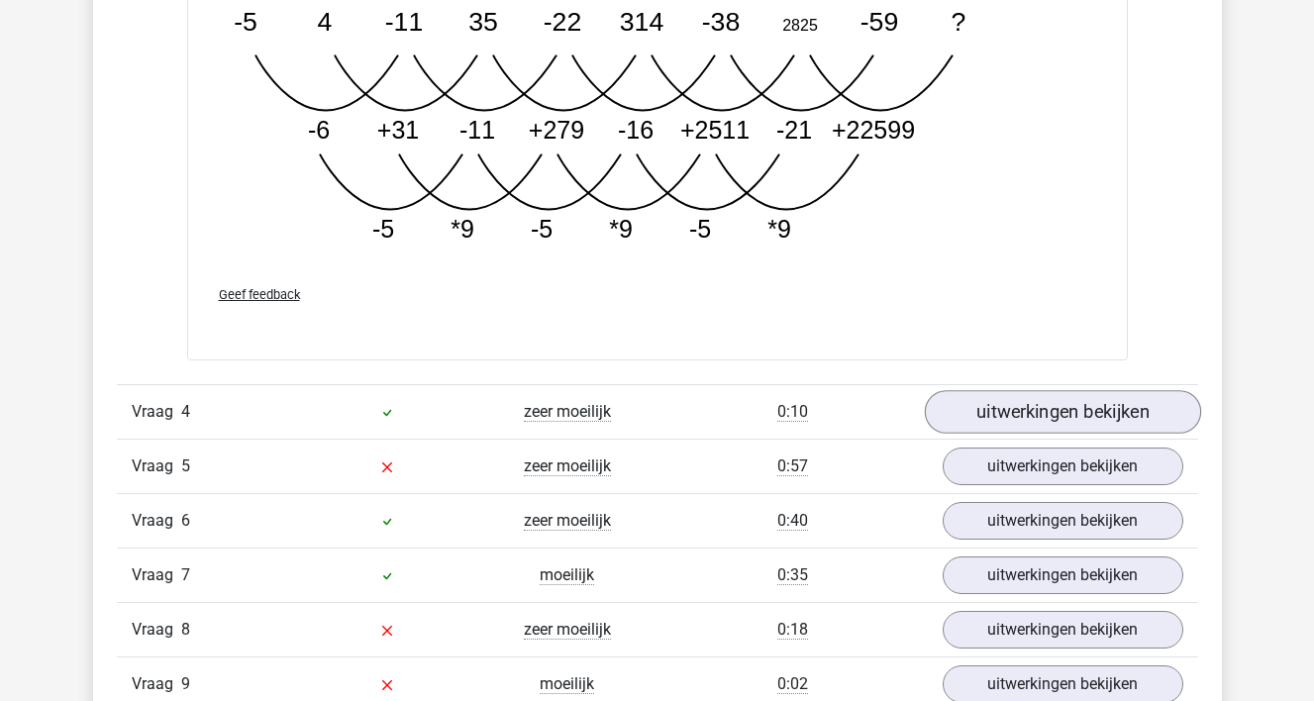
click at [1132, 430] on link "uitwerkingen bekijken" at bounding box center [1062, 412] width 276 height 44
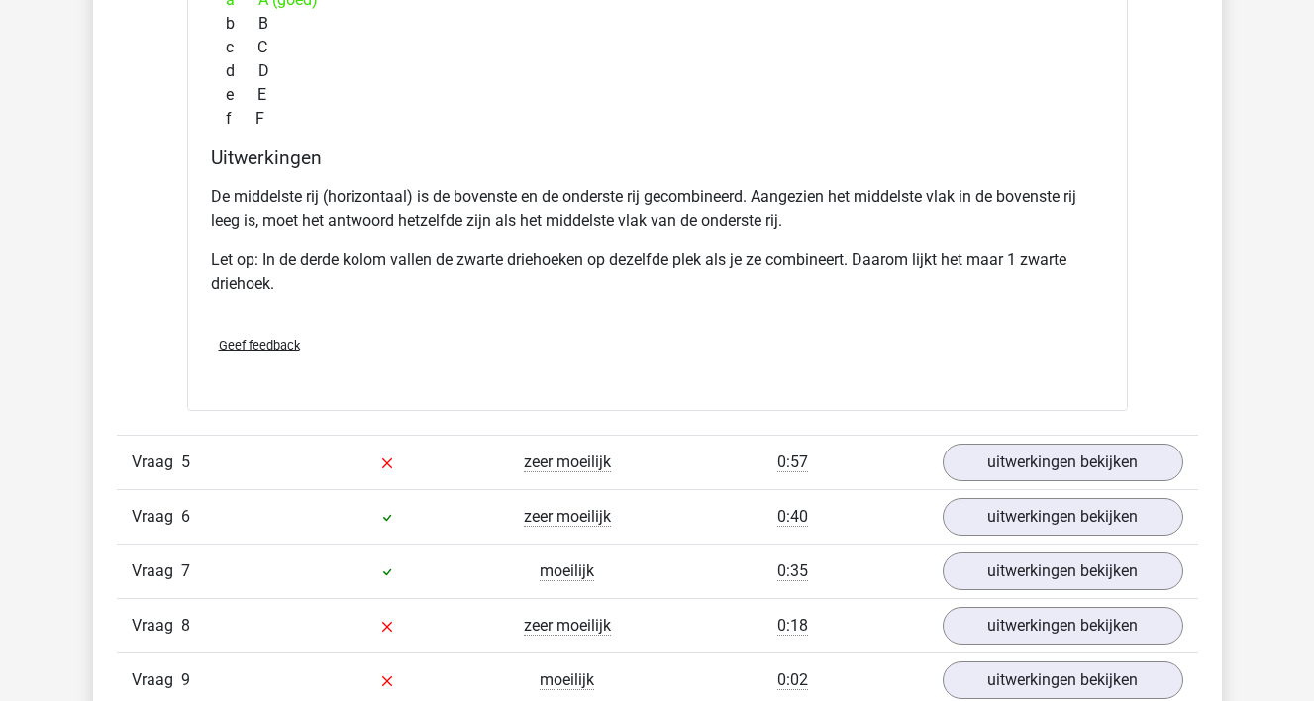
scroll to position [5564, 0]
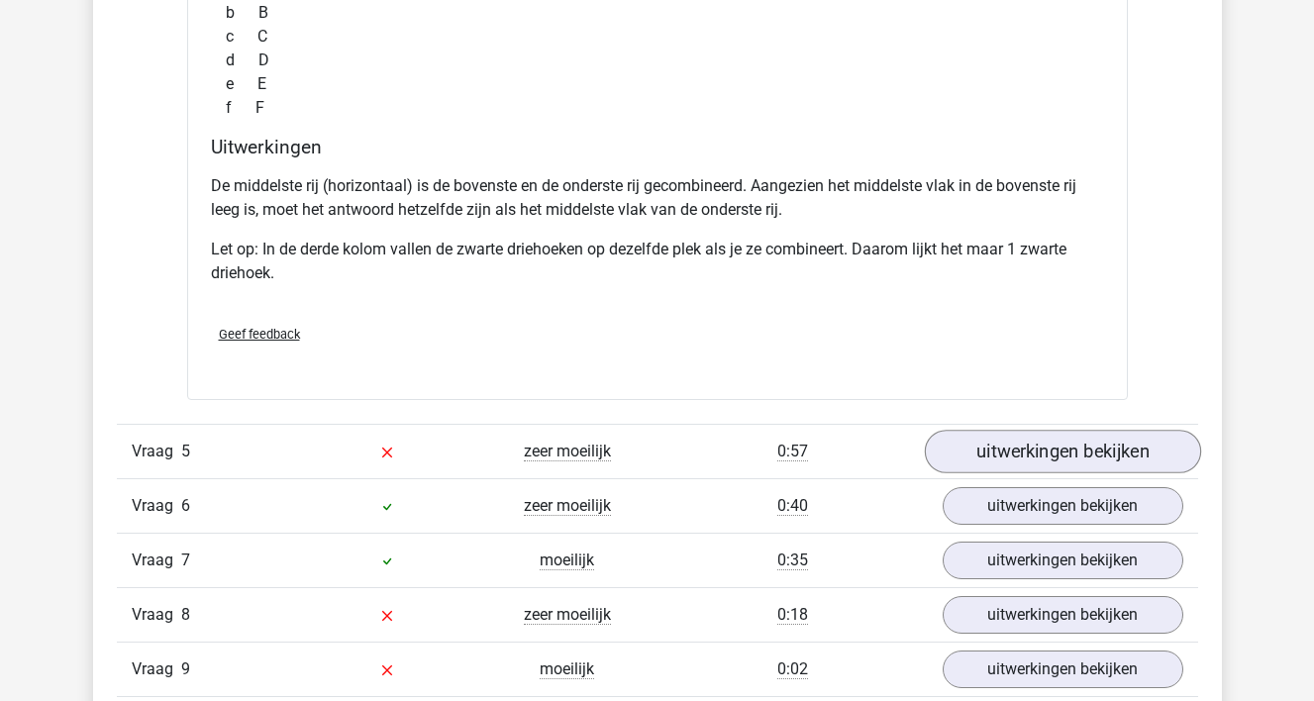
click at [1124, 449] on link "uitwerkingen bekijken" at bounding box center [1062, 452] width 276 height 44
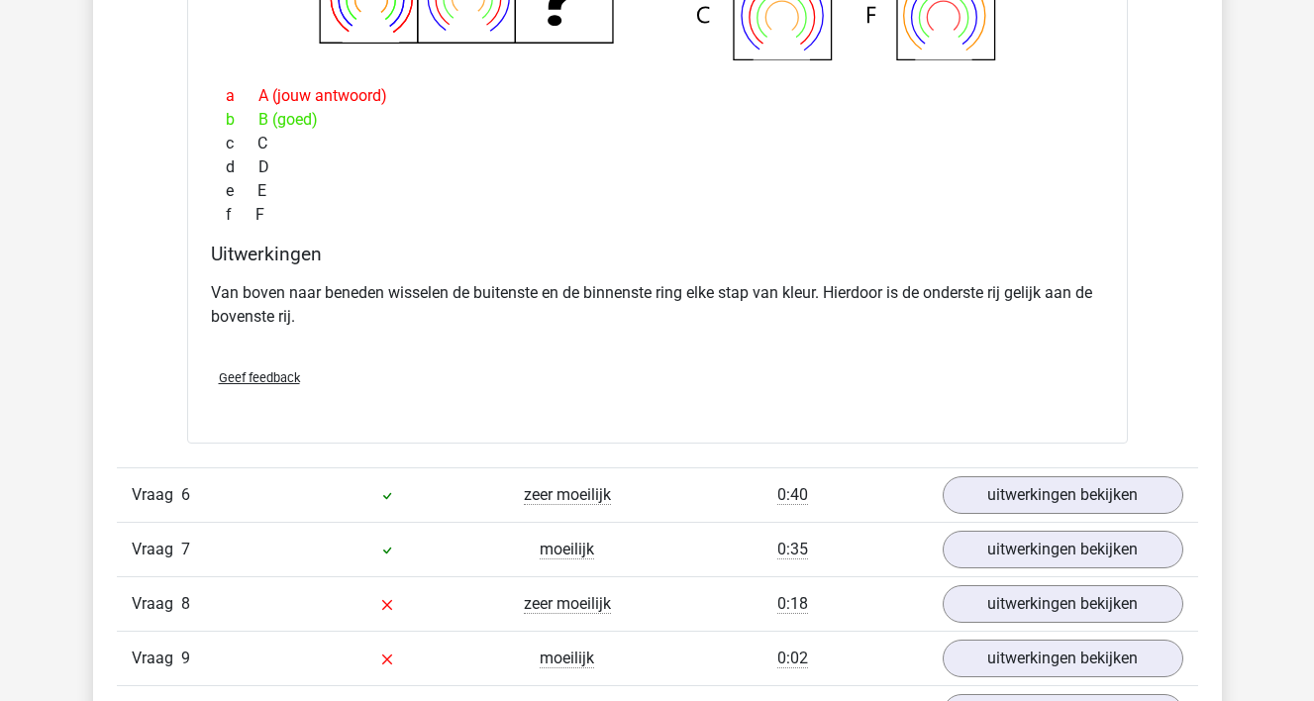
scroll to position [6383, 0]
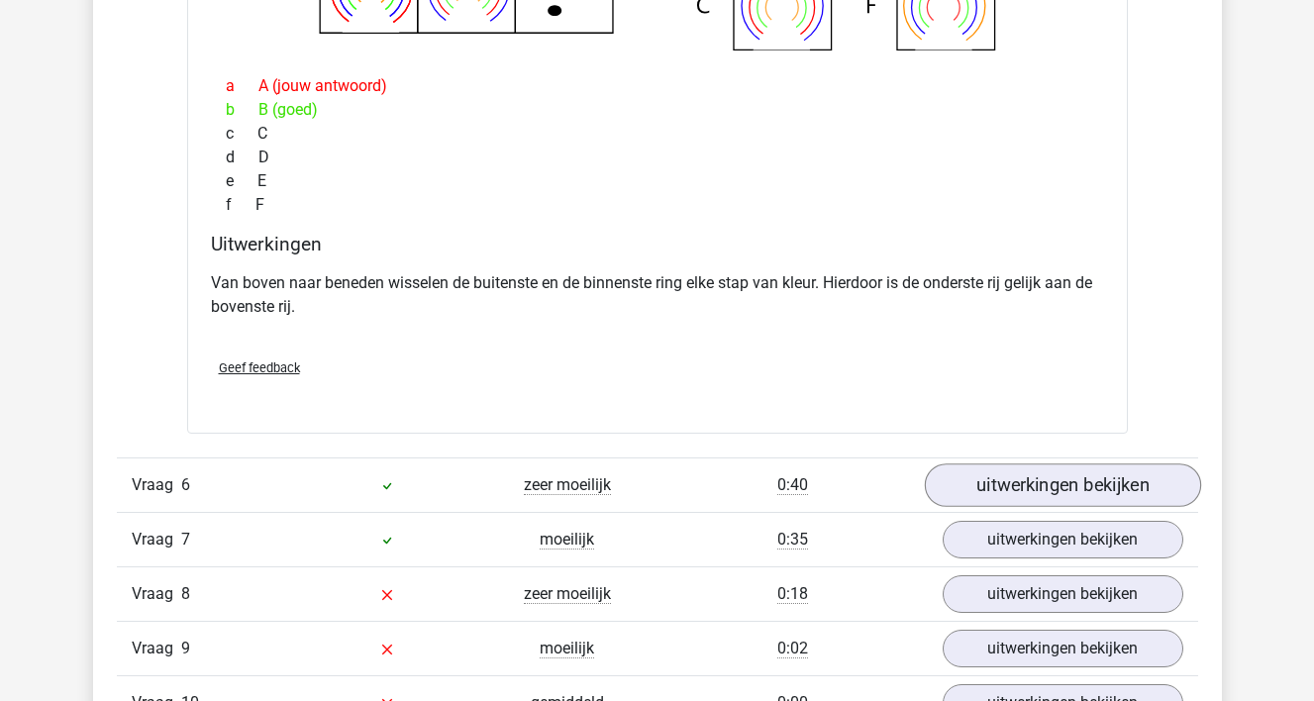
click at [1107, 483] on link "uitwerkingen bekijken" at bounding box center [1062, 486] width 276 height 44
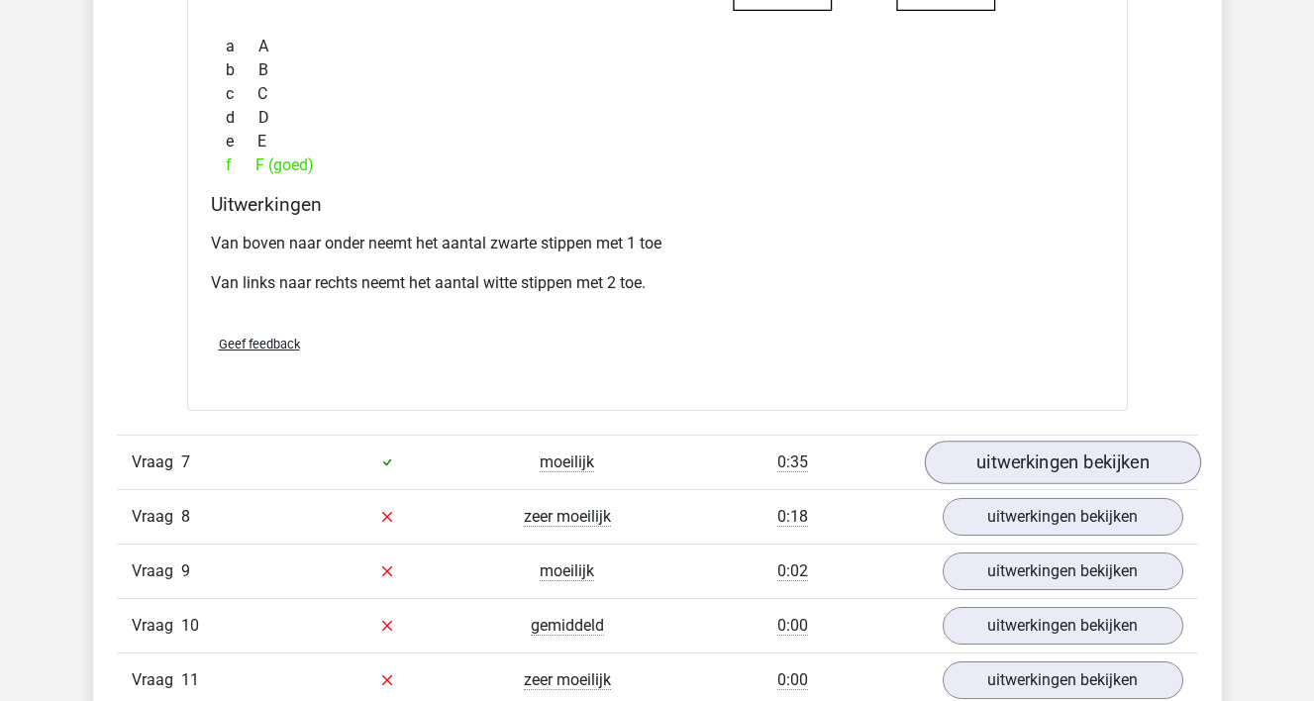
scroll to position [7278, 0]
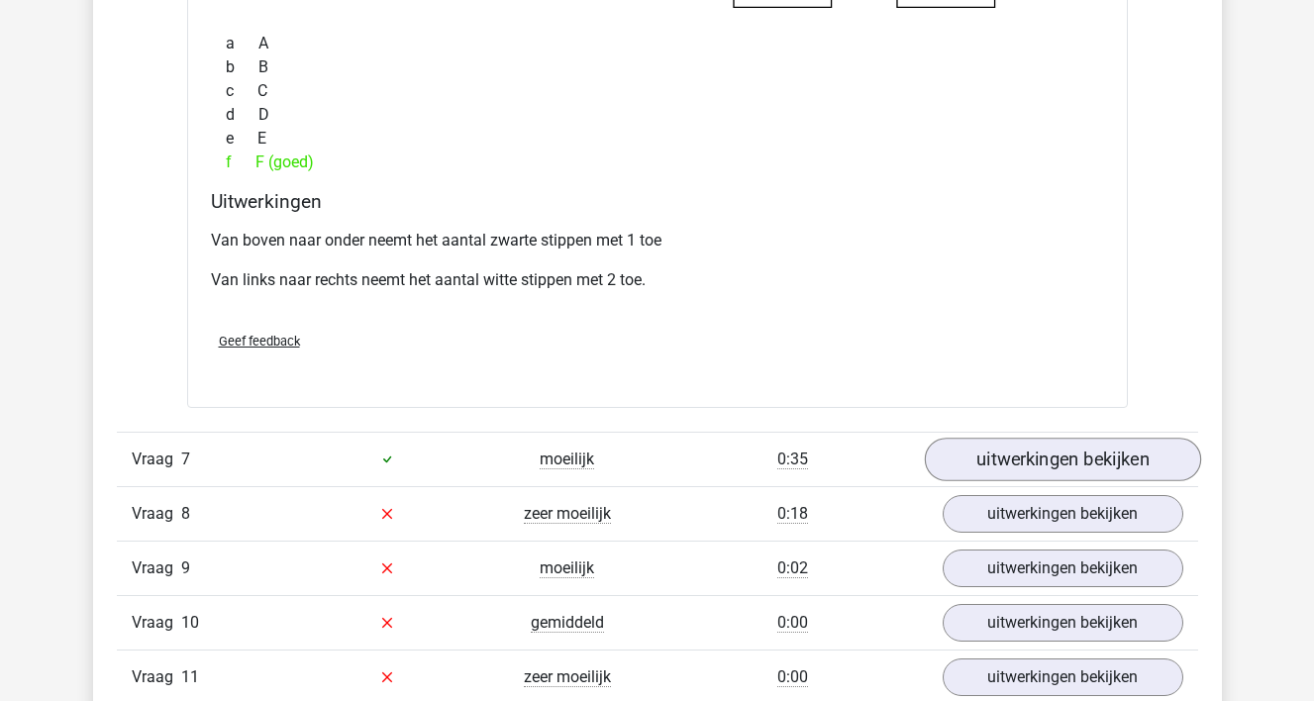
click at [1109, 477] on link "uitwerkingen bekijken" at bounding box center [1062, 460] width 276 height 44
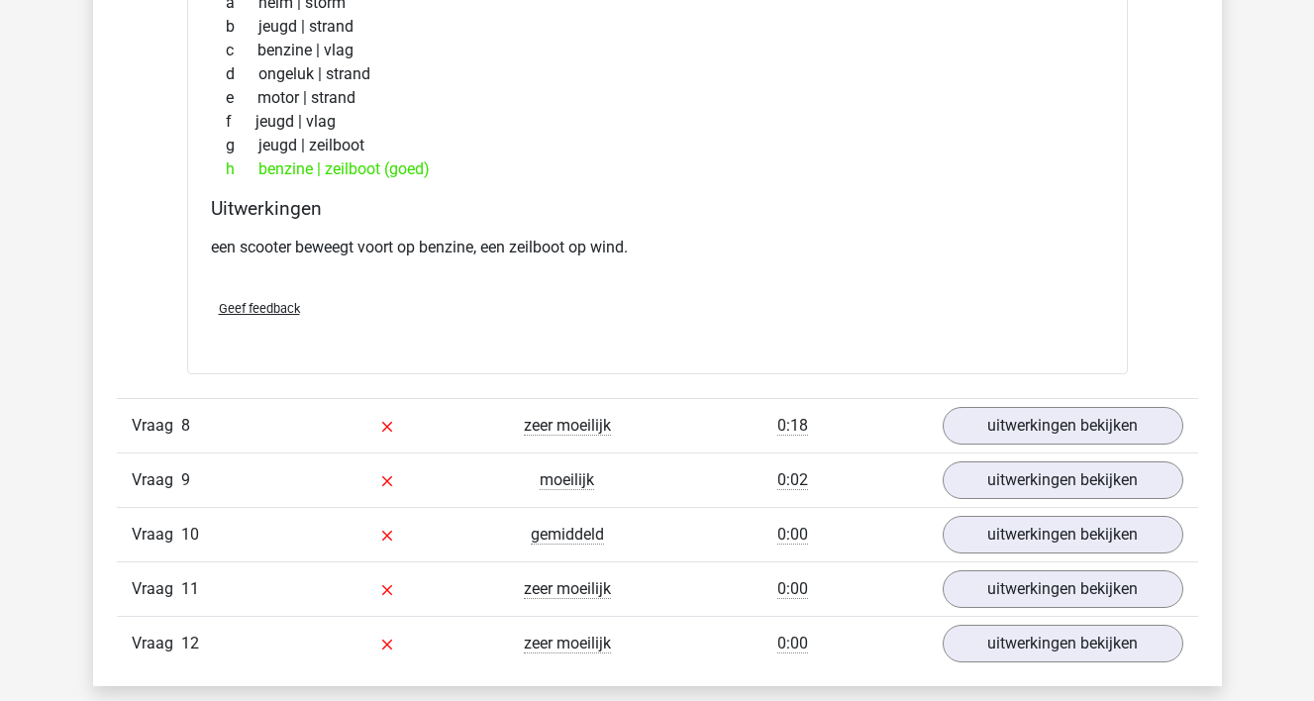
scroll to position [7864, 0]
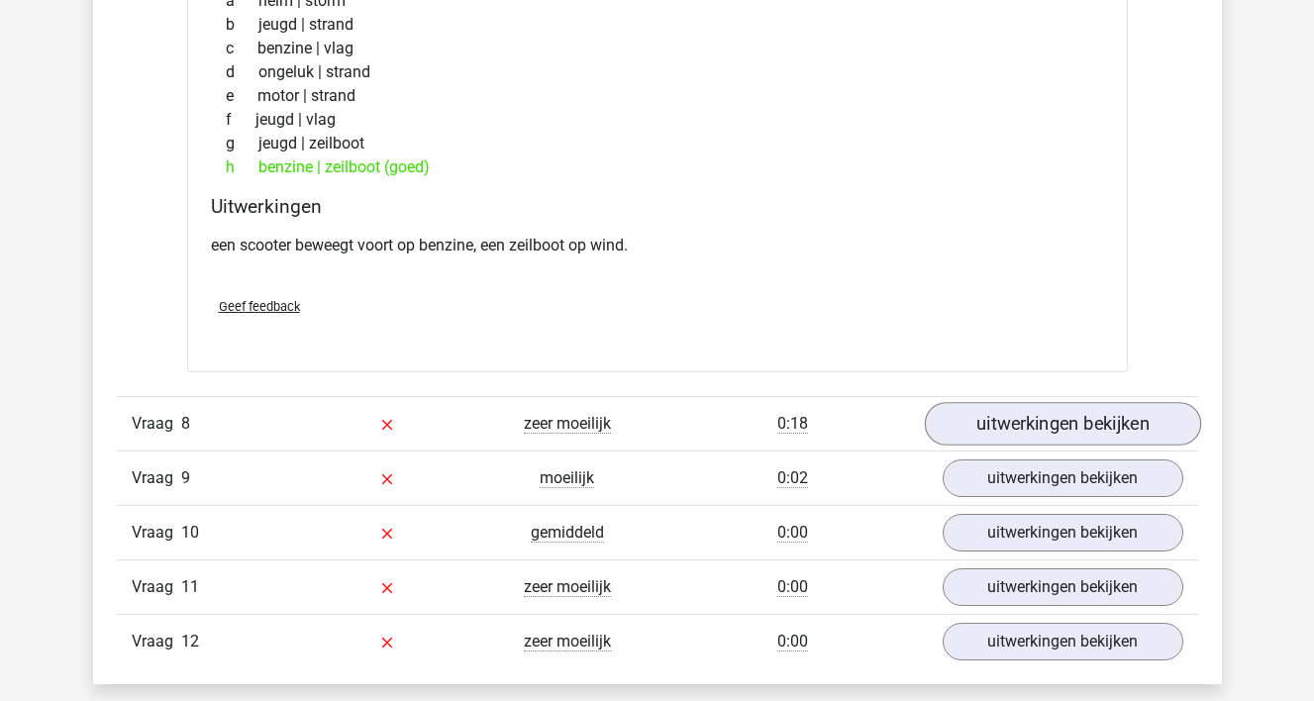
click at [1118, 432] on link "uitwerkingen bekijken" at bounding box center [1062, 424] width 276 height 44
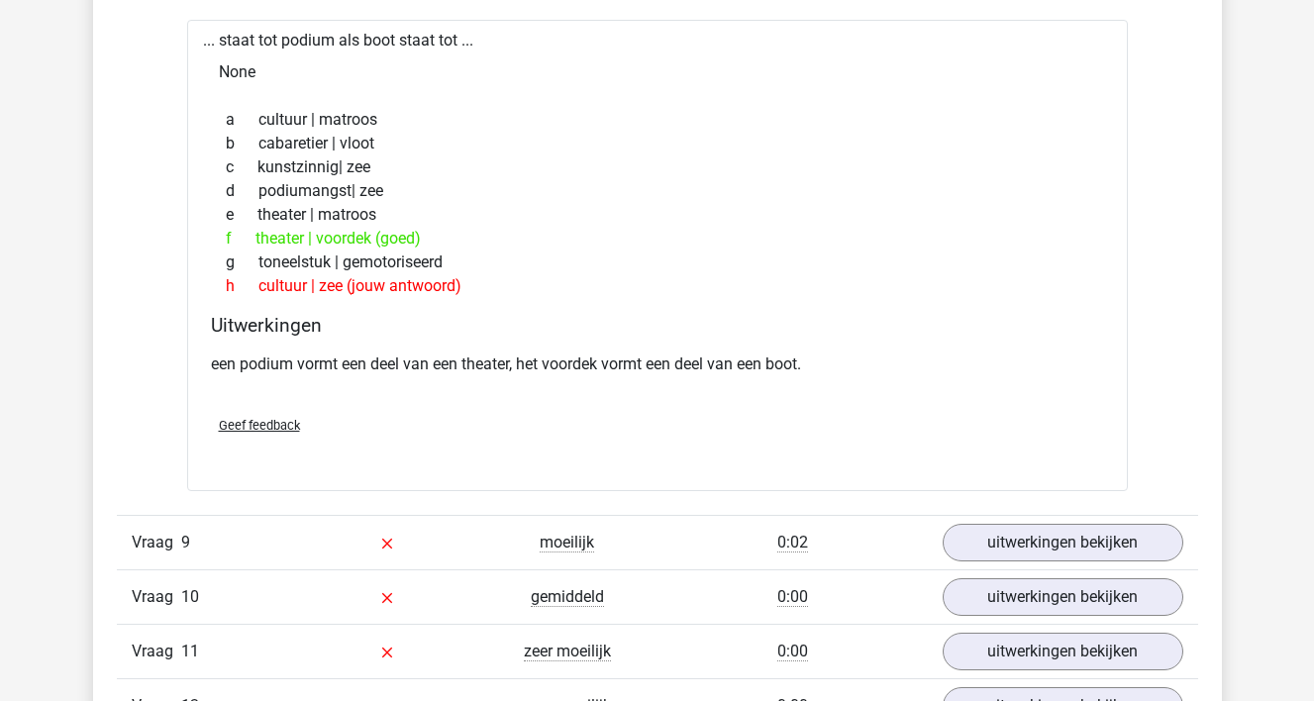
scroll to position [8324, 0]
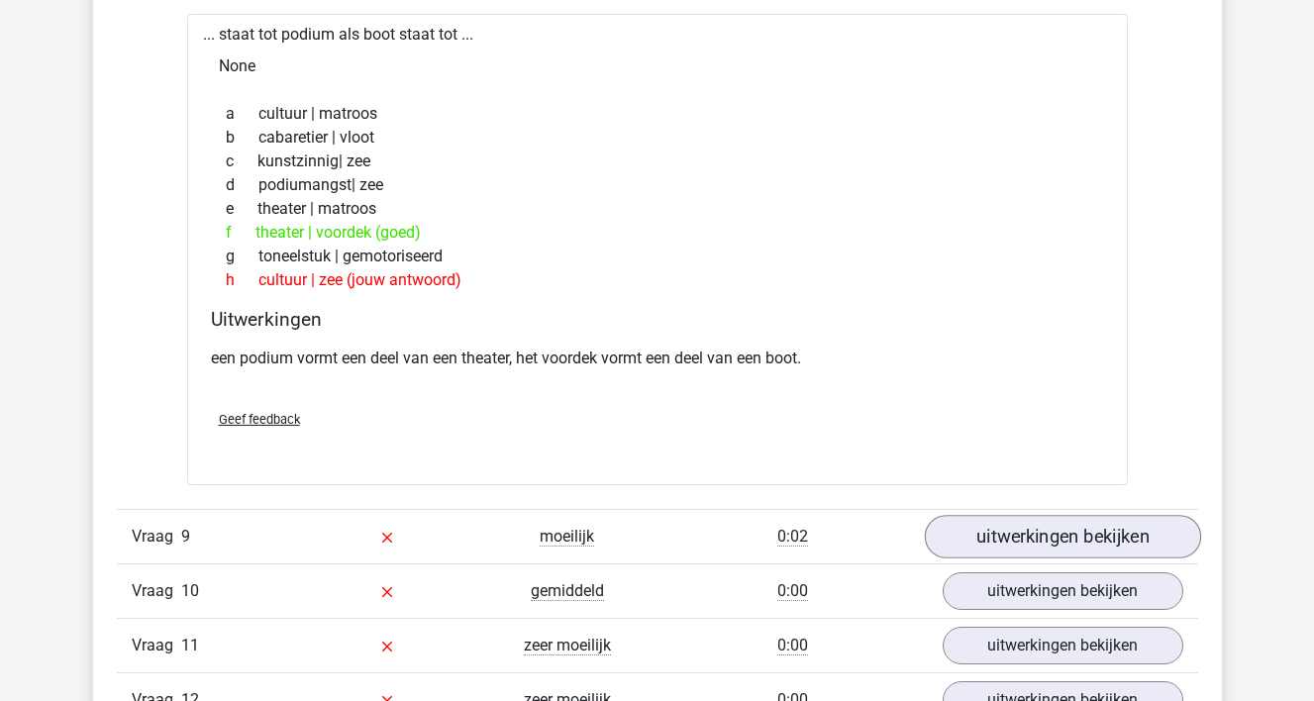
click at [1081, 543] on link "uitwerkingen bekijken" at bounding box center [1062, 537] width 276 height 44
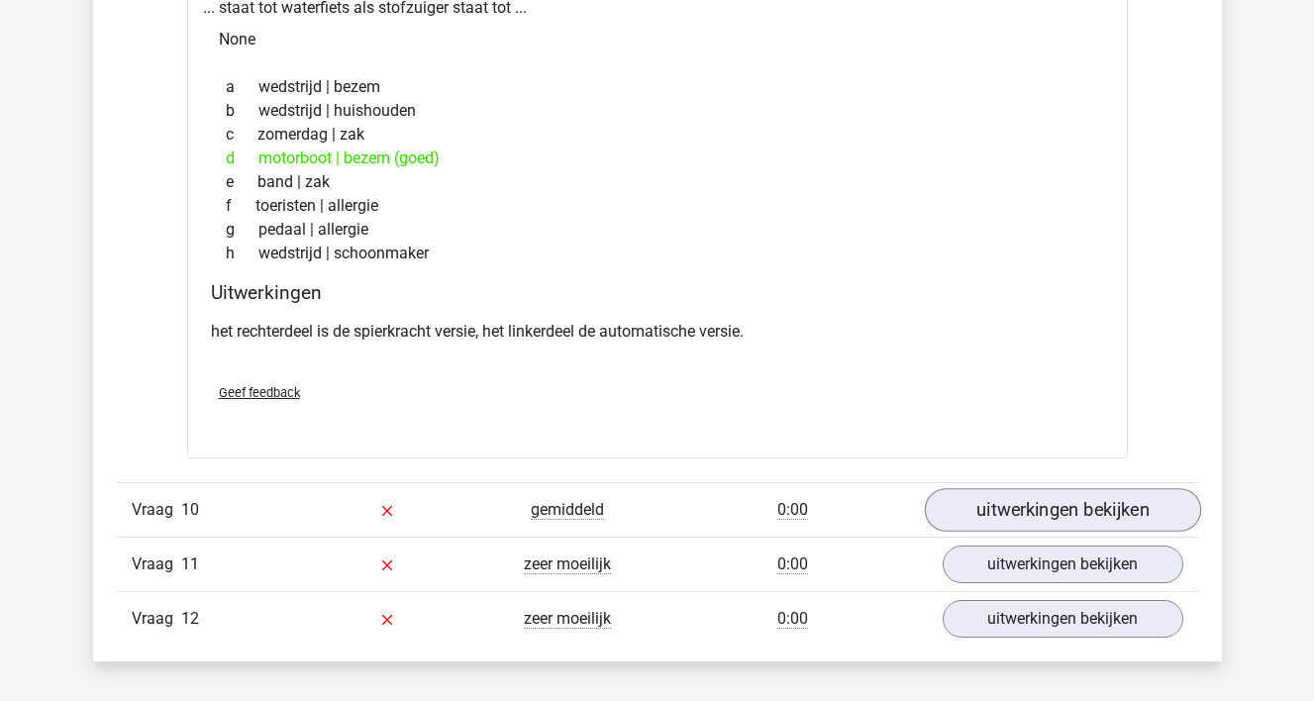
scroll to position [8925, 0]
click at [1088, 491] on link "uitwerkingen bekijken" at bounding box center [1062, 509] width 276 height 44
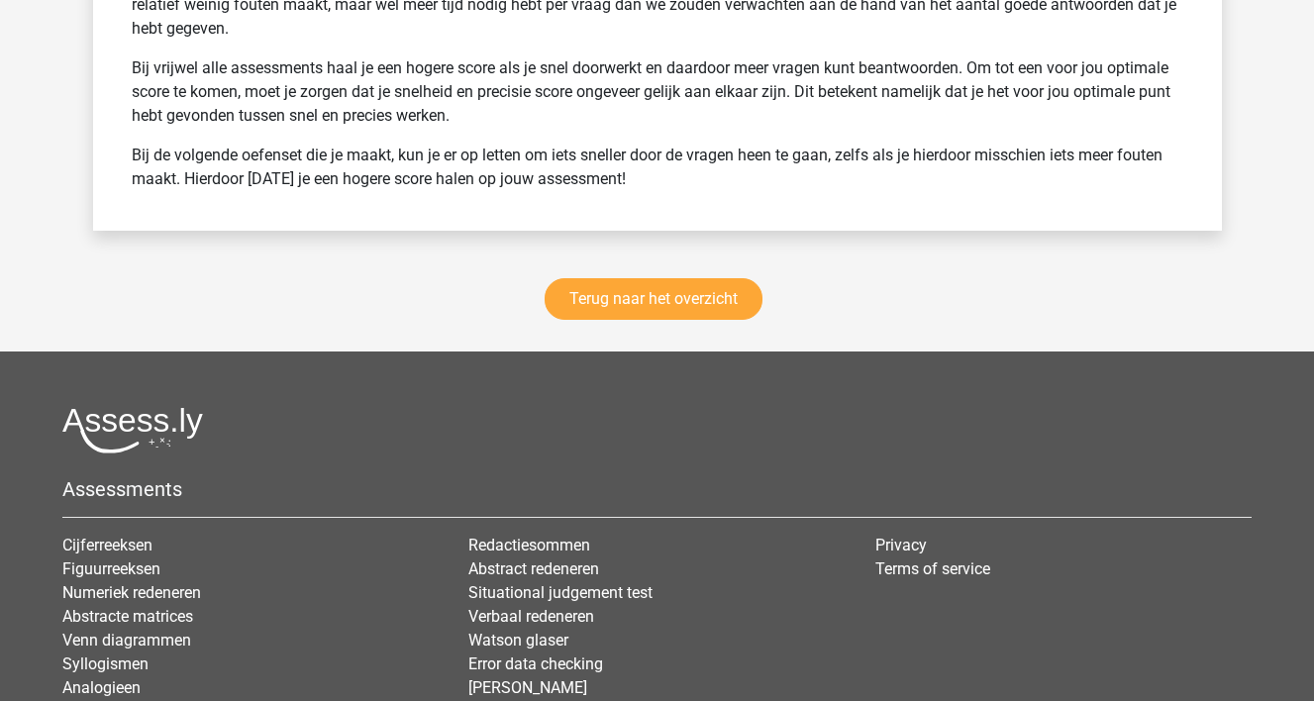
scroll to position [11341, 0]
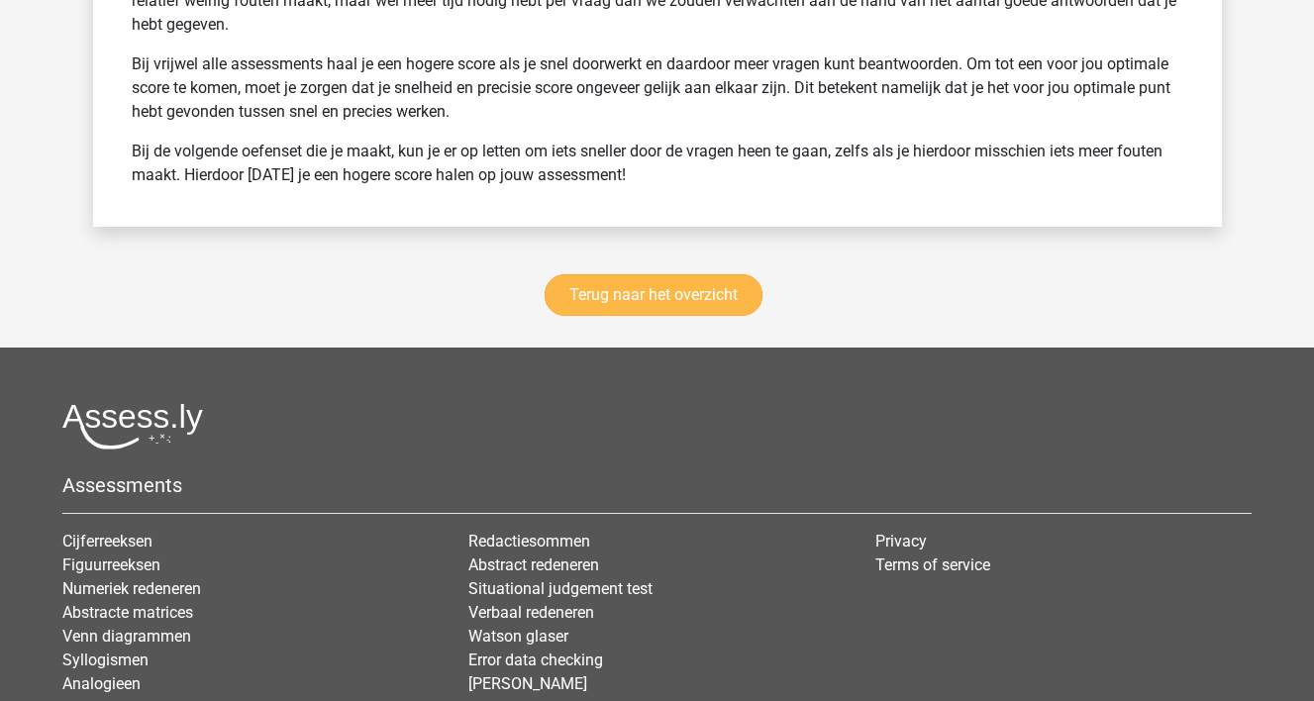
click at [749, 300] on link "Terug naar het overzicht" at bounding box center [654, 295] width 218 height 42
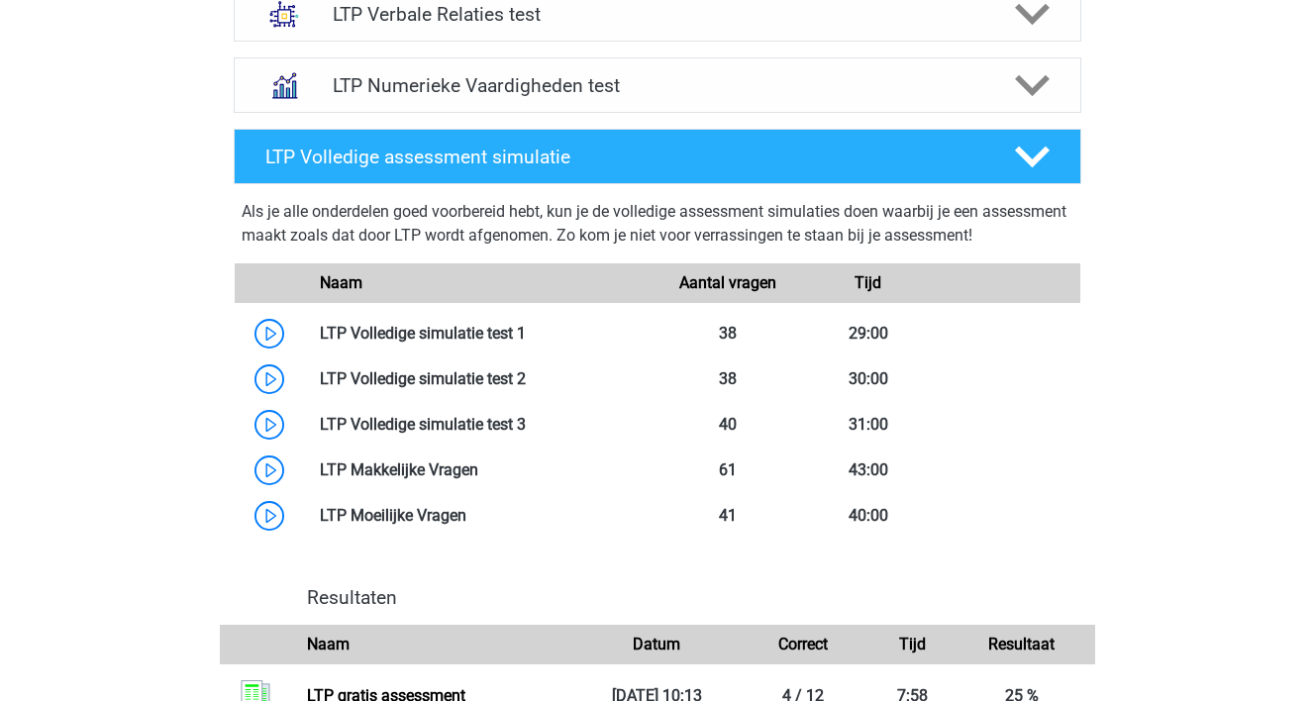
scroll to position [1002, 0]
